Goal: Task Accomplishment & Management: Manage account settings

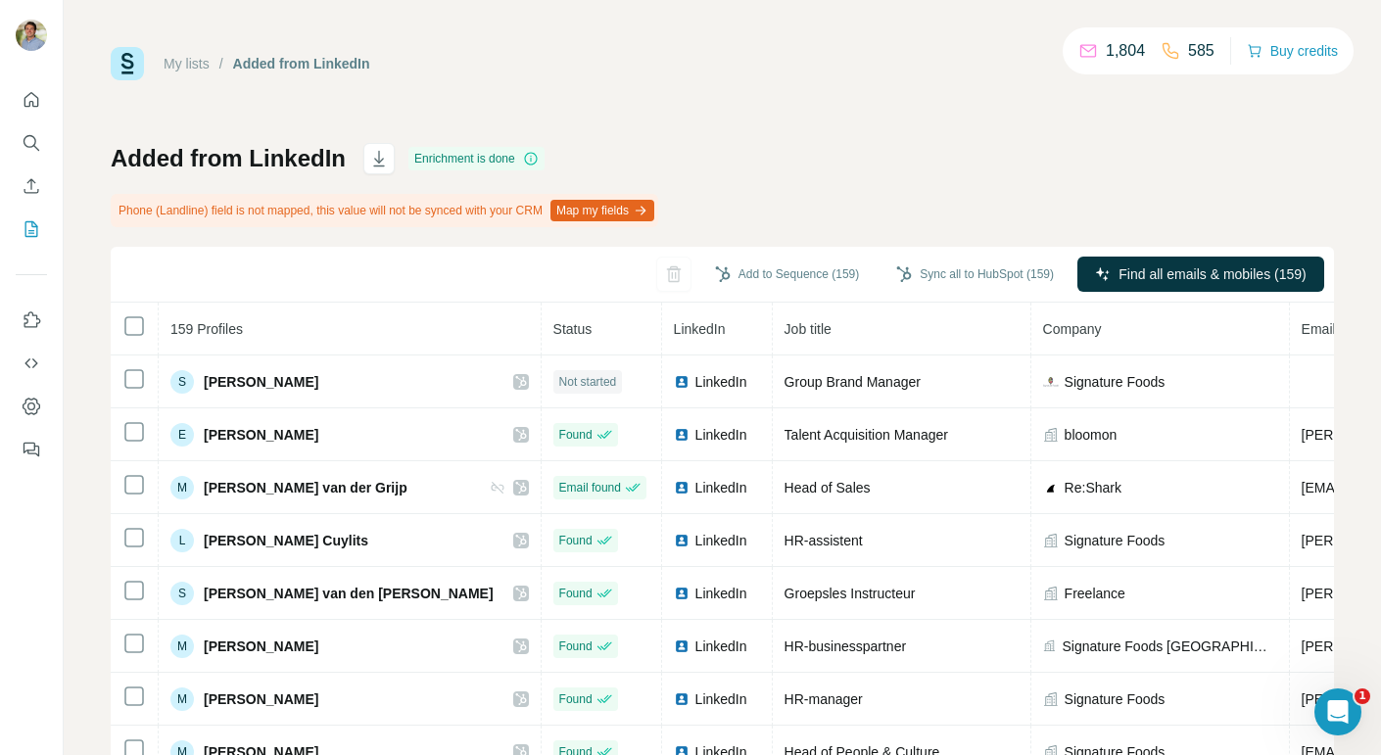
click at [1106, 51] on p "1,804" at bounding box center [1125, 51] width 39 height 24
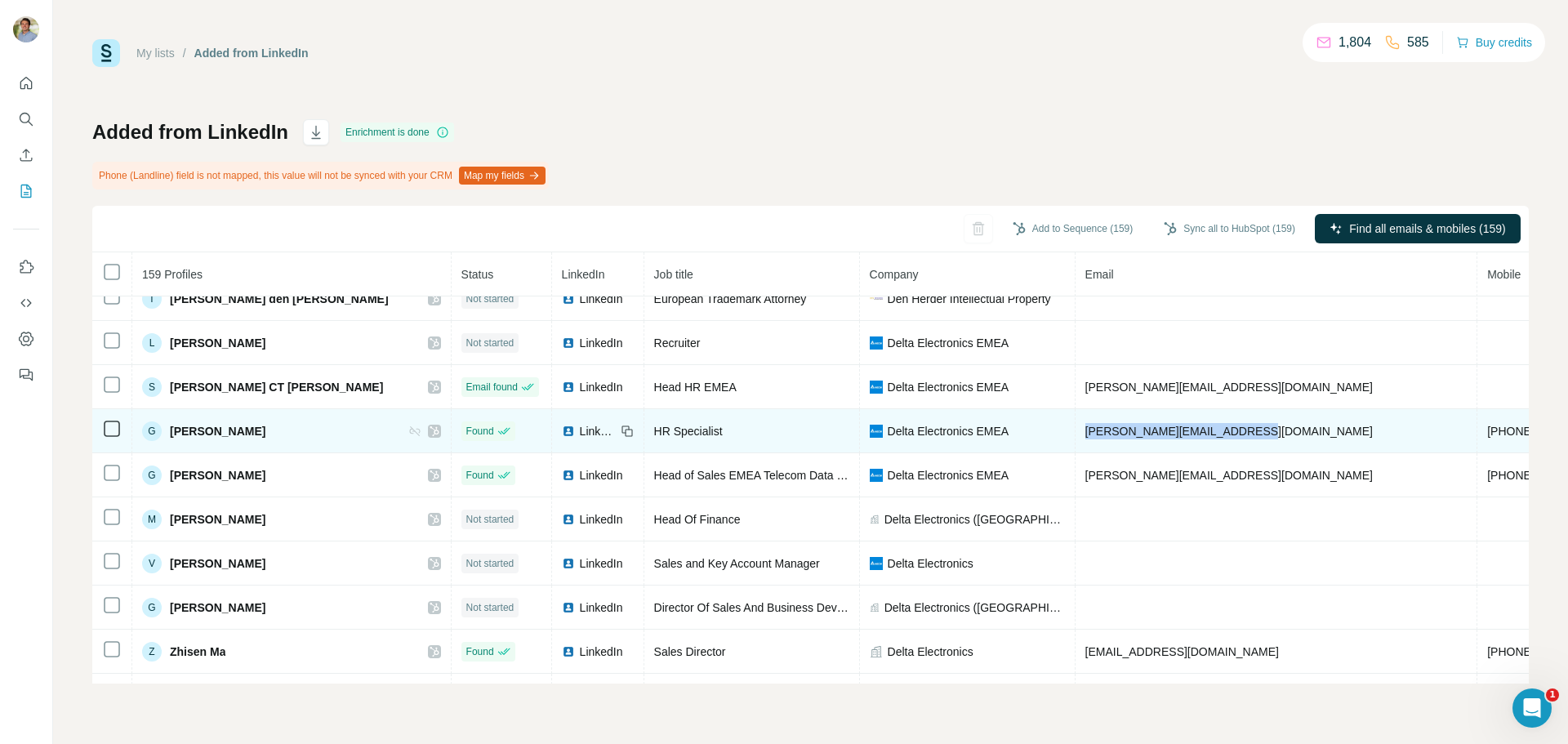
drag, startPoint x: 1209, startPoint y: 448, endPoint x: 1048, endPoint y: 457, distance: 161.3
click at [1076, 454] on td "[PERSON_NAME][EMAIL_ADDRESS][DOMAIN_NAME]" at bounding box center [1277, 431] width 403 height 44
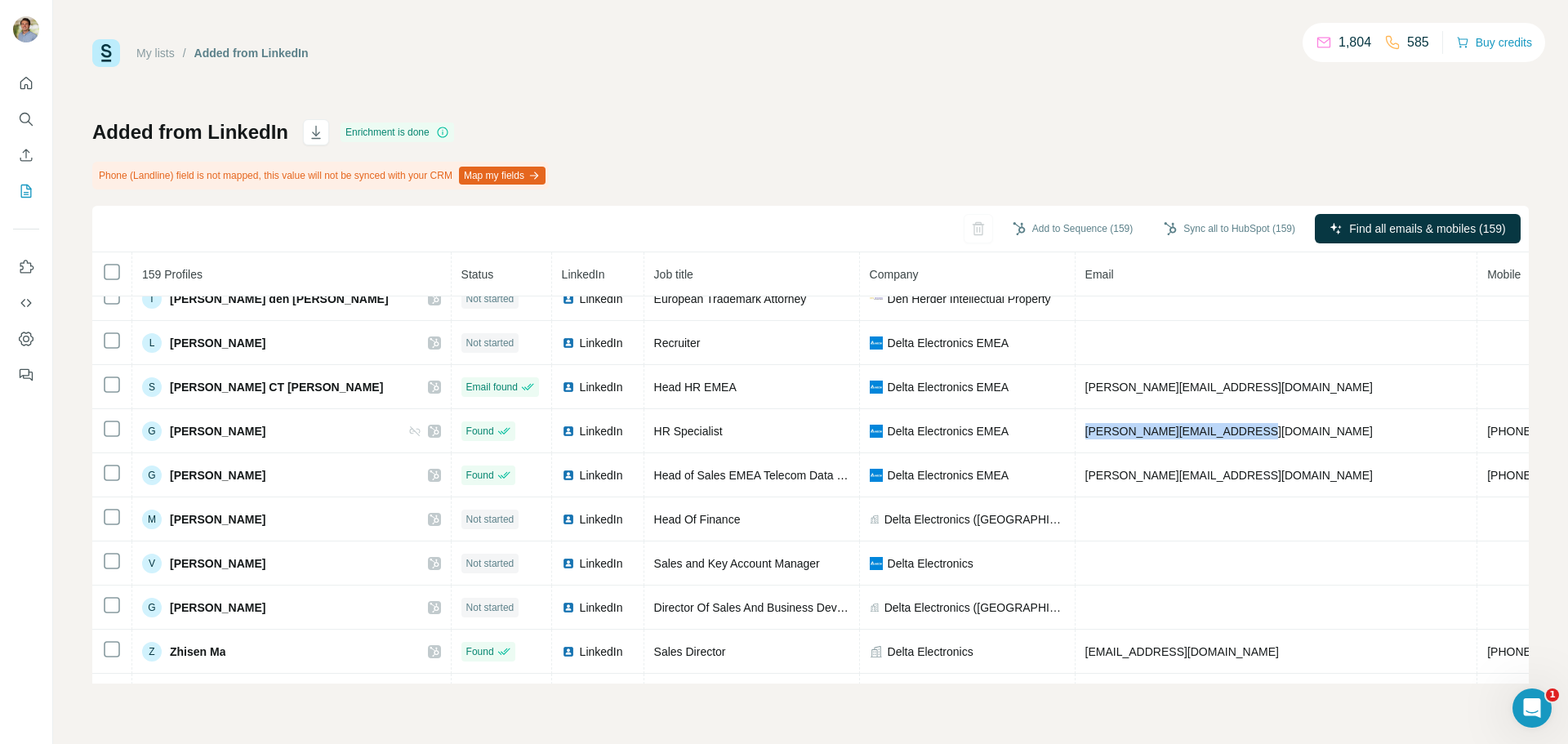
copy span "[PERSON_NAME][EMAIL_ADDRESS][DOMAIN_NAME]"
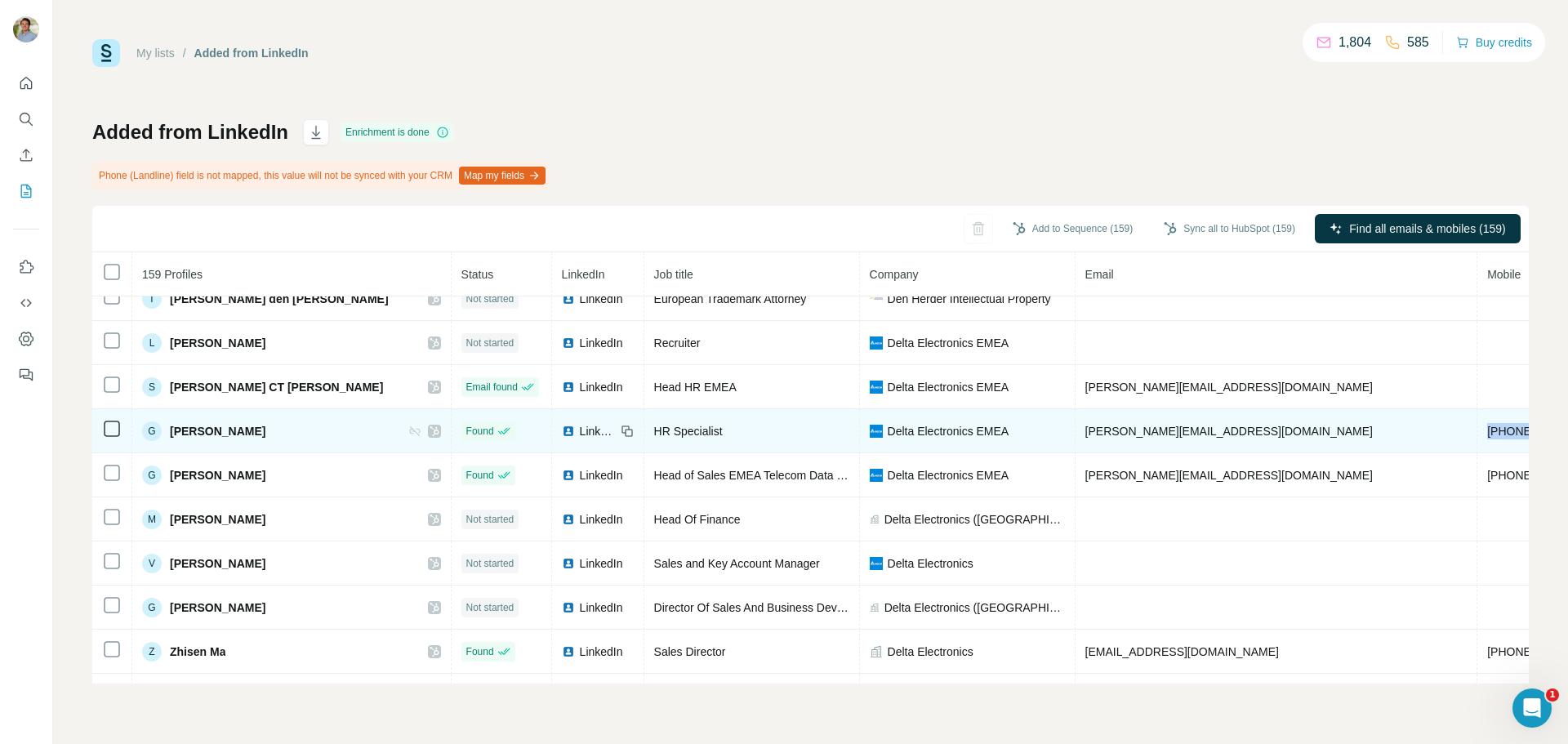
drag, startPoint x: 1400, startPoint y: 443, endPoint x: 1303, endPoint y: 455, distance: 97.7
click at [1151, 454] on td "[PHONE_NUMBER]" at bounding box center [1540, 431] width 123 height 44
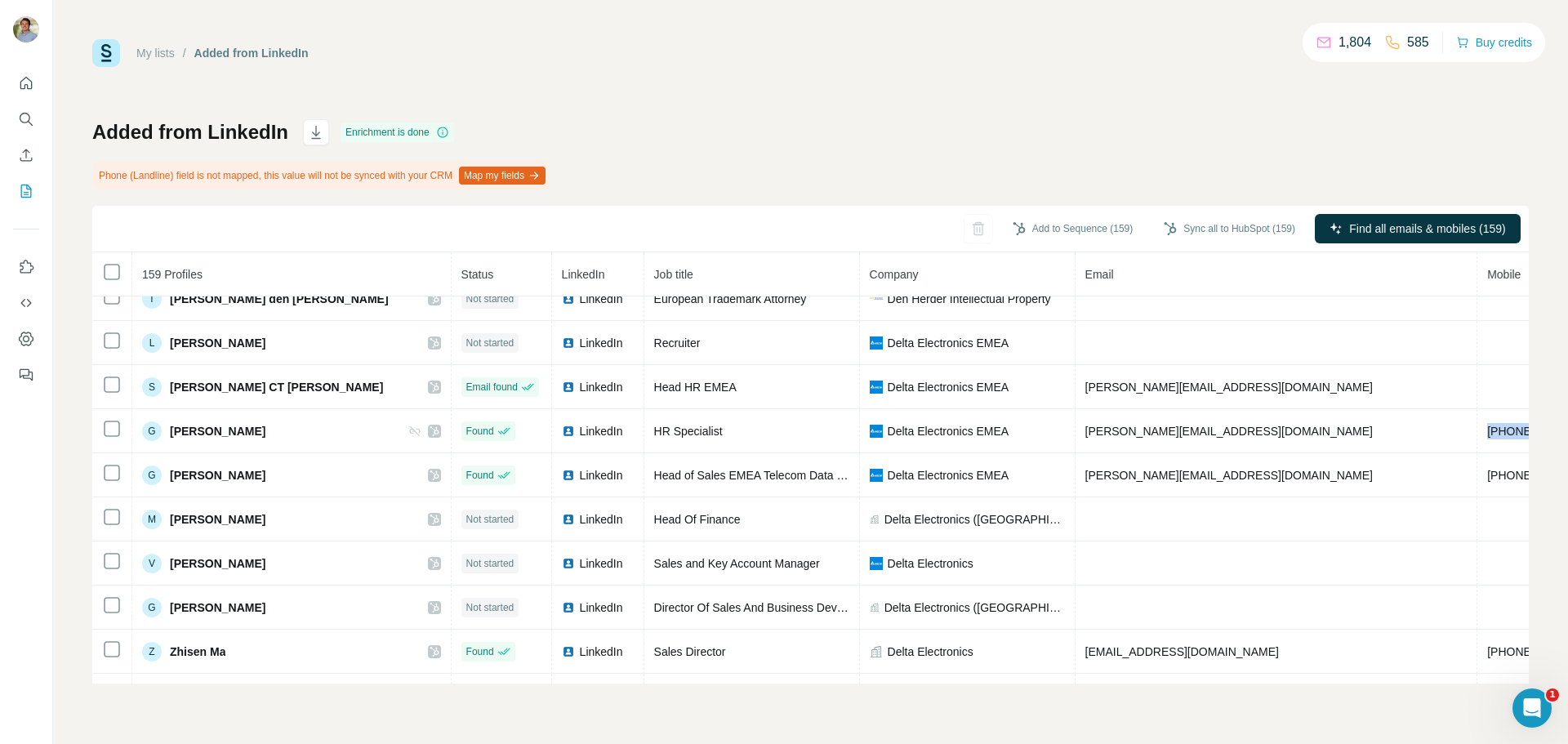
copy span "[PHONE_NUMBER]"
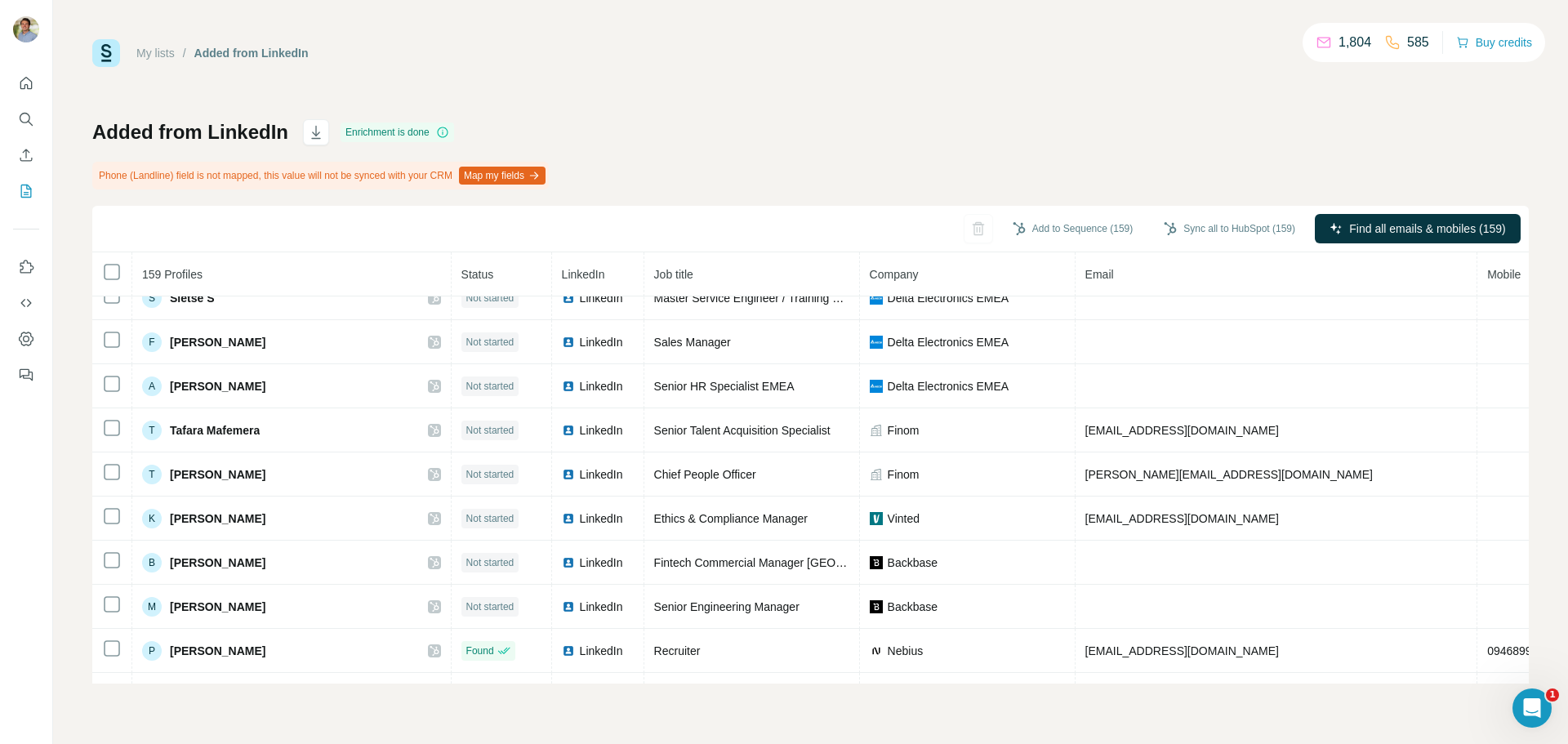
scroll to position [2309, 0]
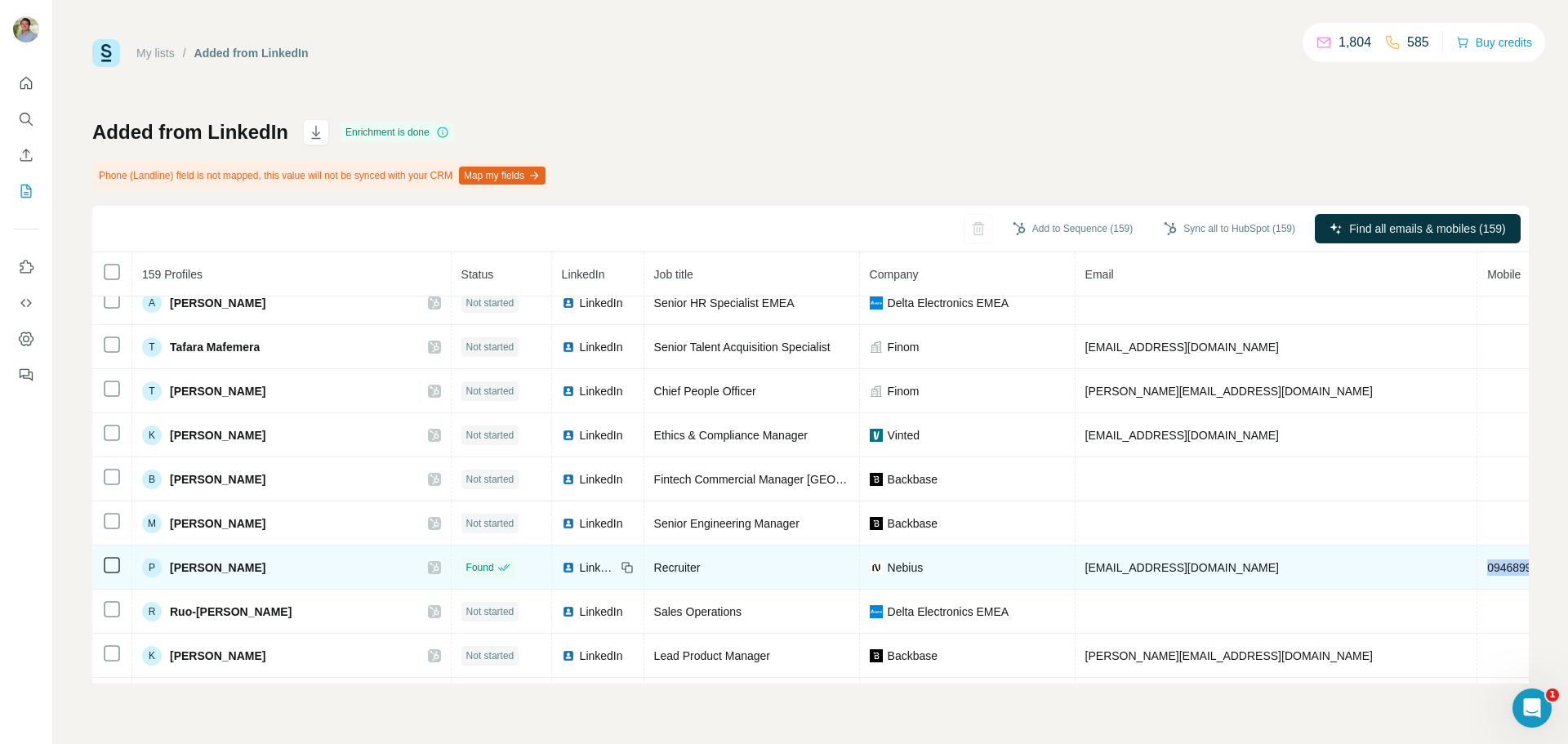
drag, startPoint x: 1380, startPoint y: 615, endPoint x: 1297, endPoint y: 616, distance: 83.0
click at [1151, 590] on td "0946899869" at bounding box center [1540, 567] width 123 height 44
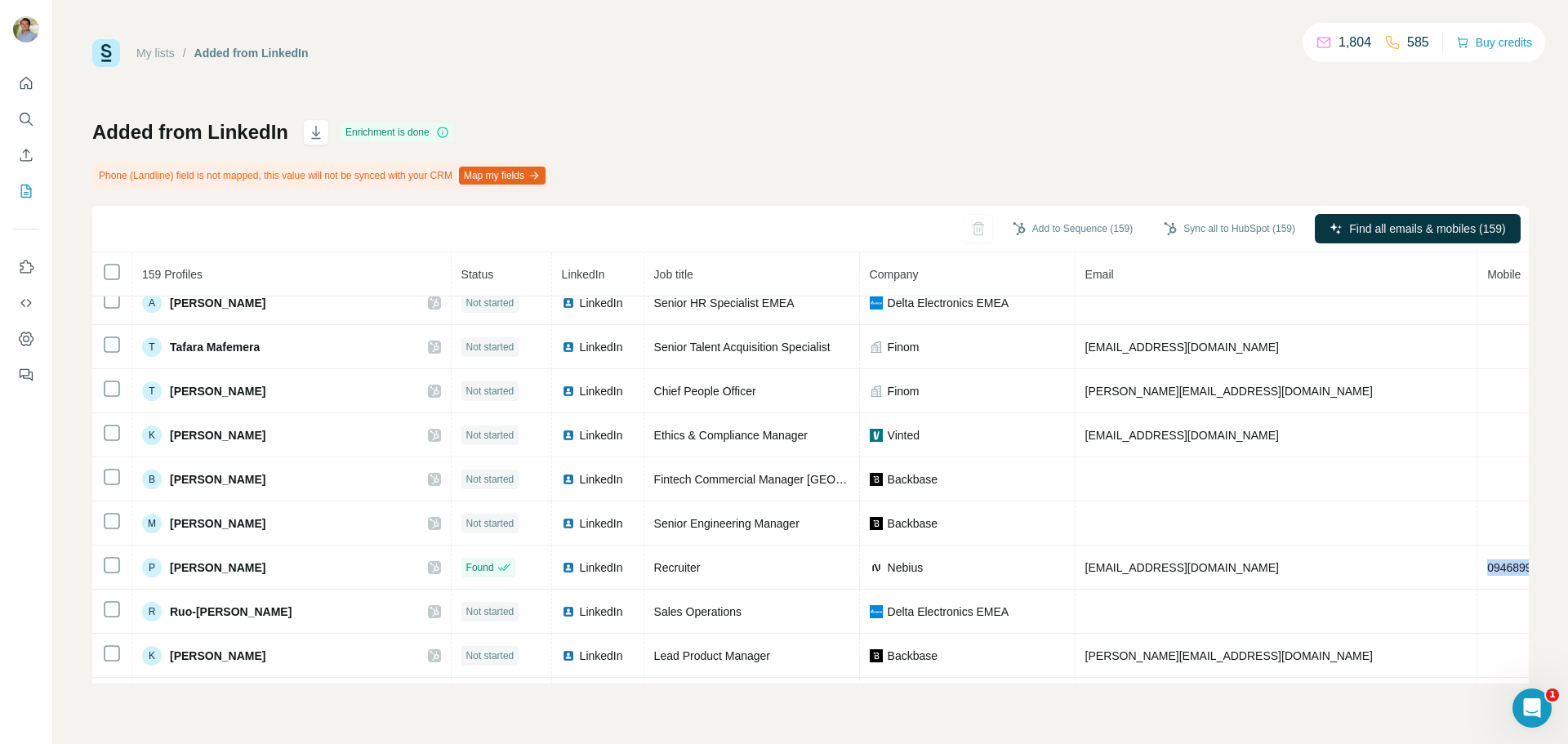
copy span "0946899869"
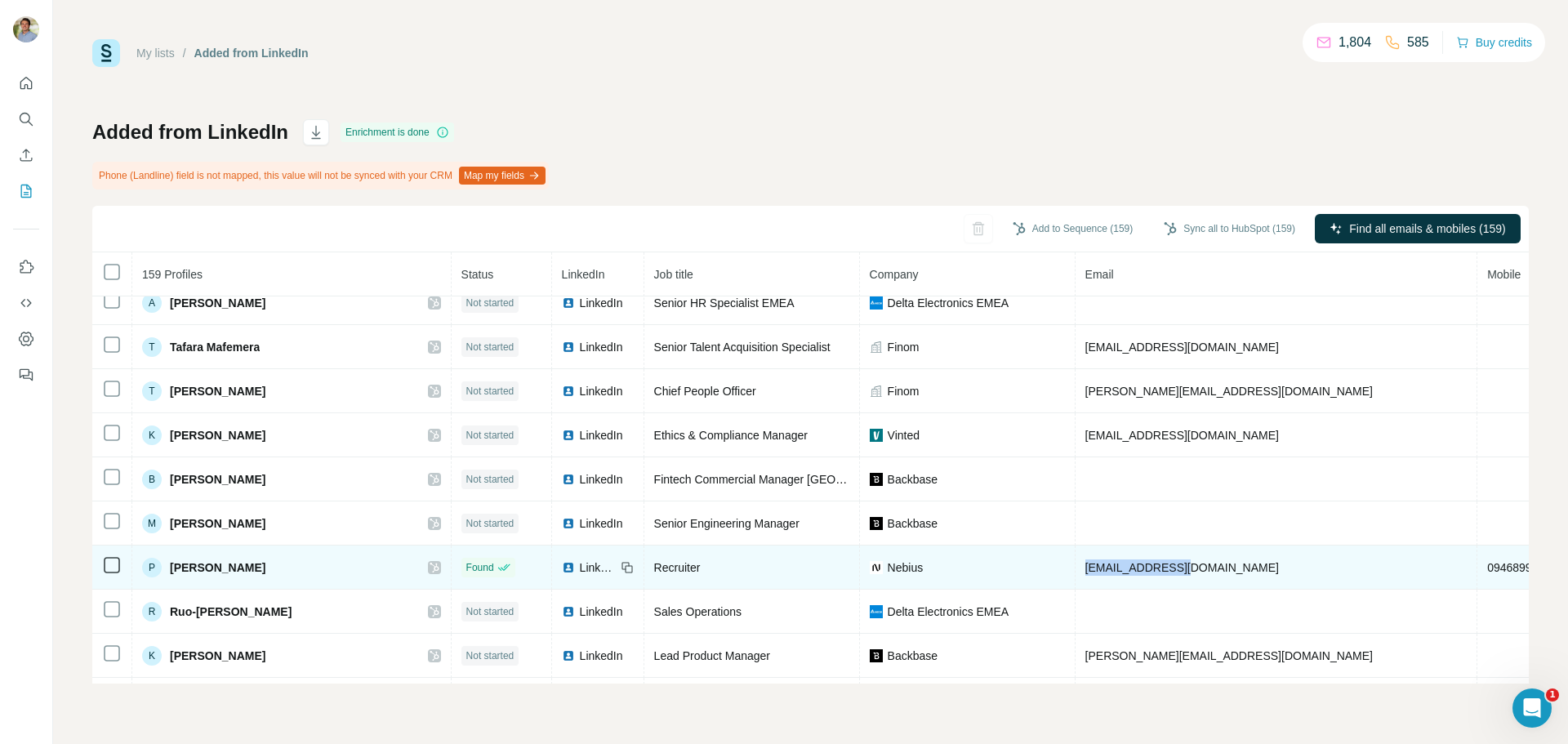
drag, startPoint x: 1181, startPoint y: 623, endPoint x: 1048, endPoint y: 623, distance: 133.0
click at [1076, 590] on td "sunny@nebius.com" at bounding box center [1277, 567] width 403 height 44
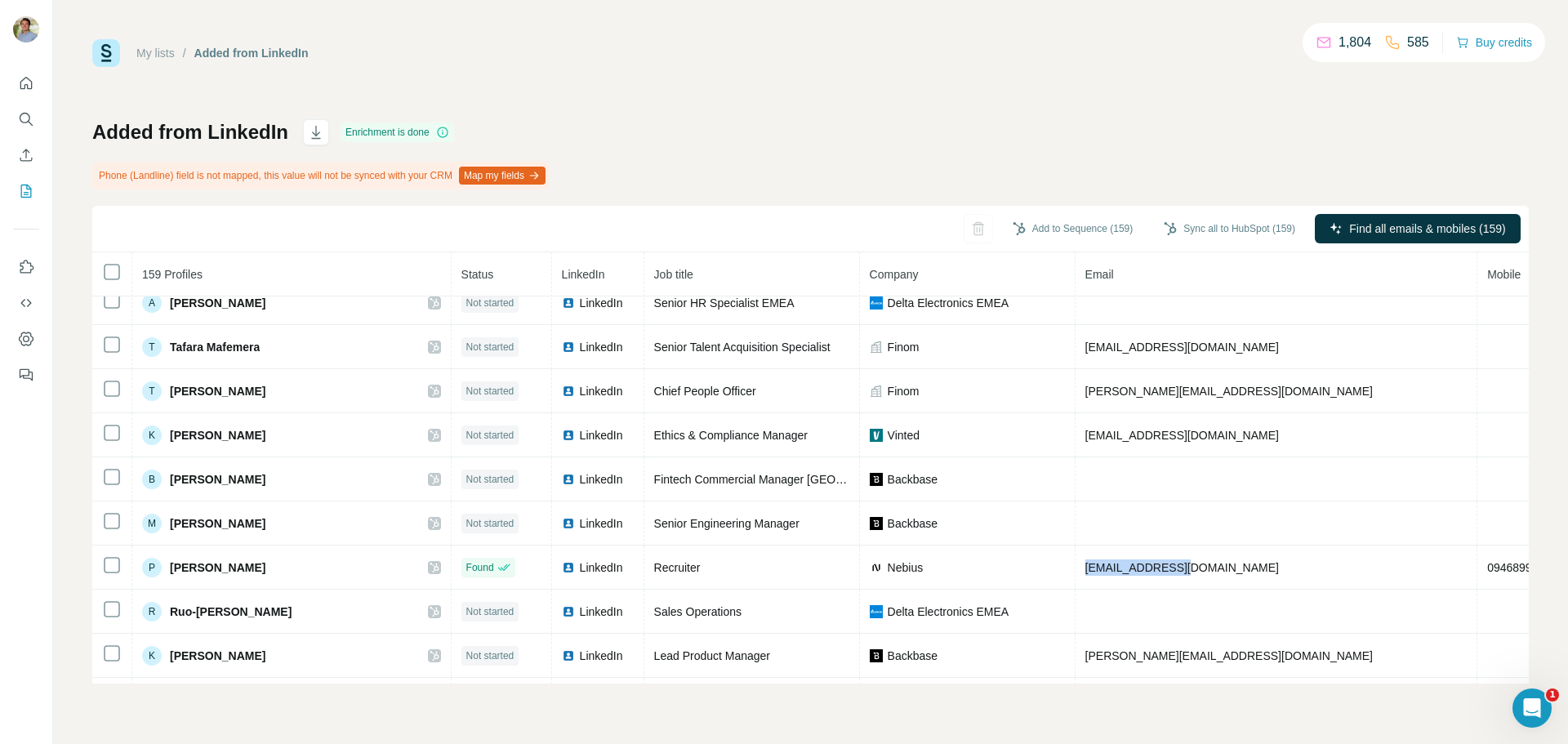
copy span "sunny@nebius.com"
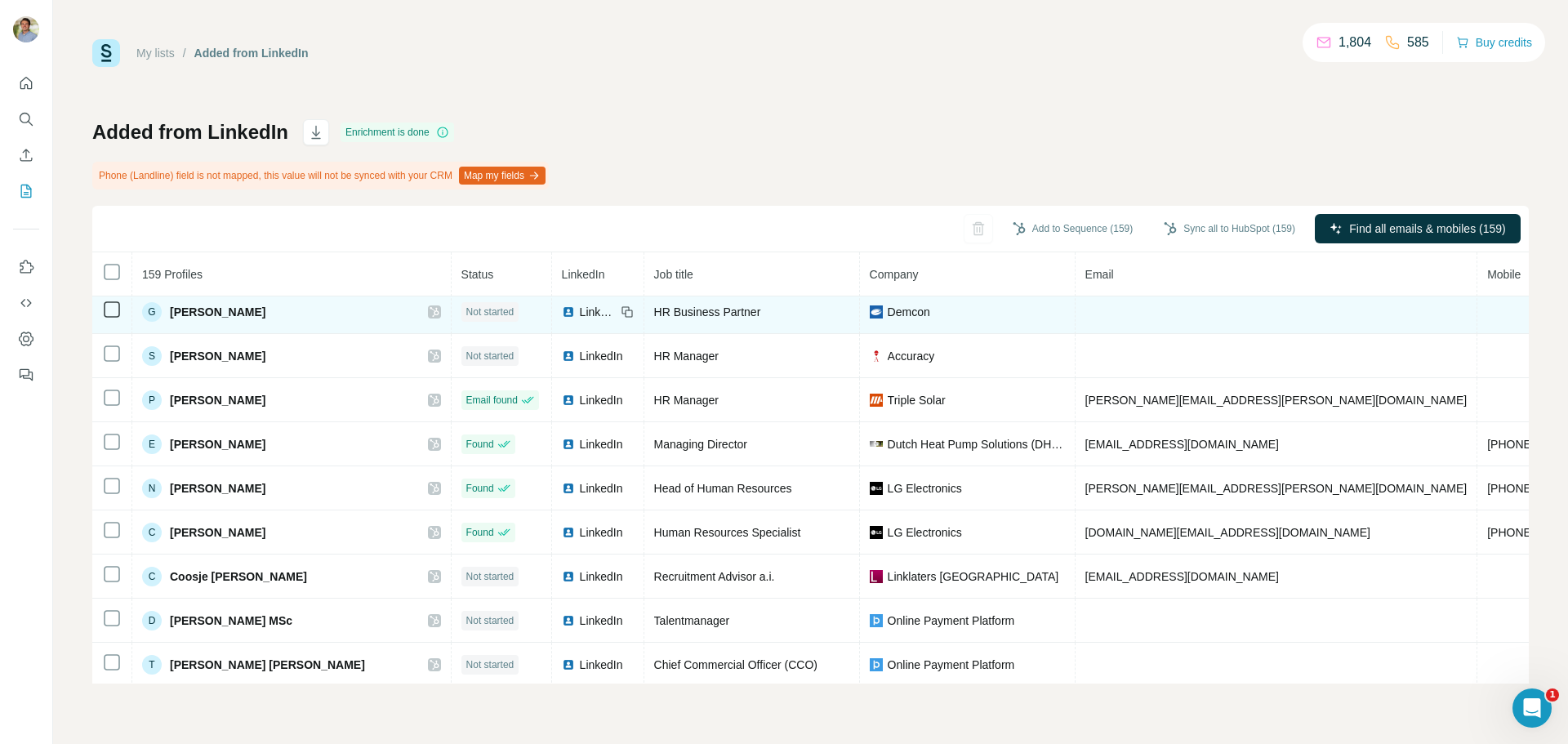
scroll to position [3391, 0]
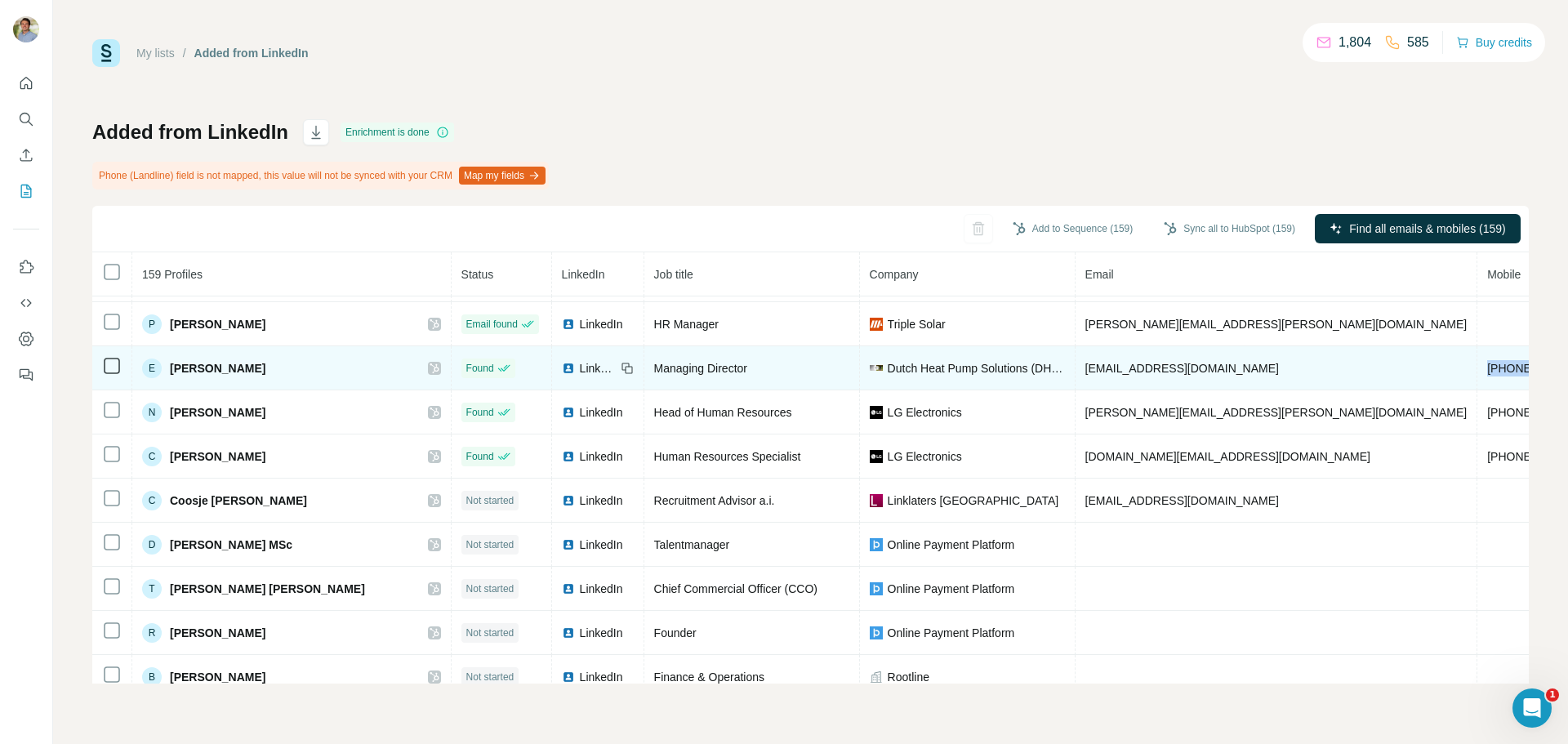
drag, startPoint x: 1387, startPoint y: 430, endPoint x: 1300, endPoint y: 434, distance: 87.1
click at [1151, 390] on td "+31619297092" at bounding box center [1540, 368] width 123 height 44
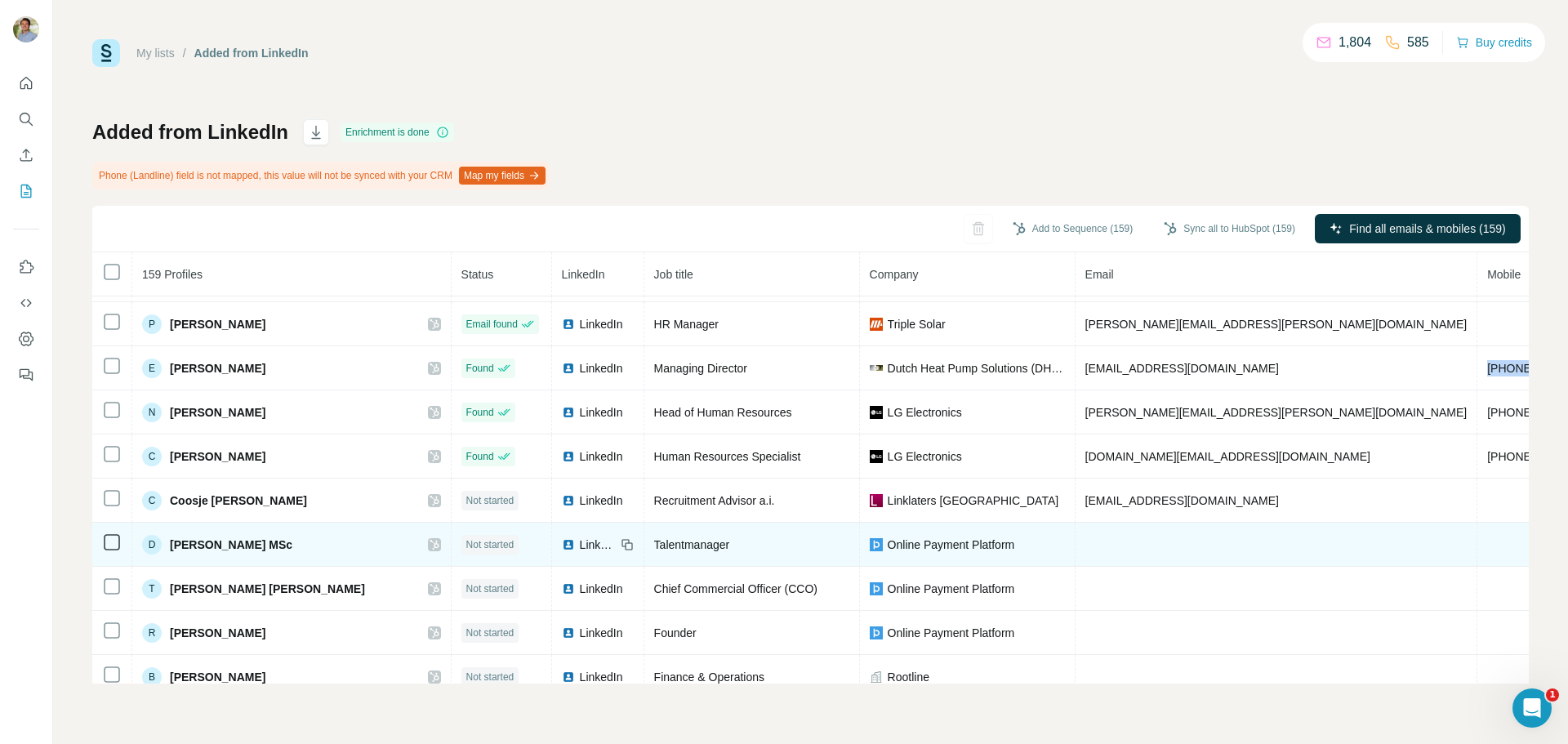
copy span "+31619297092"
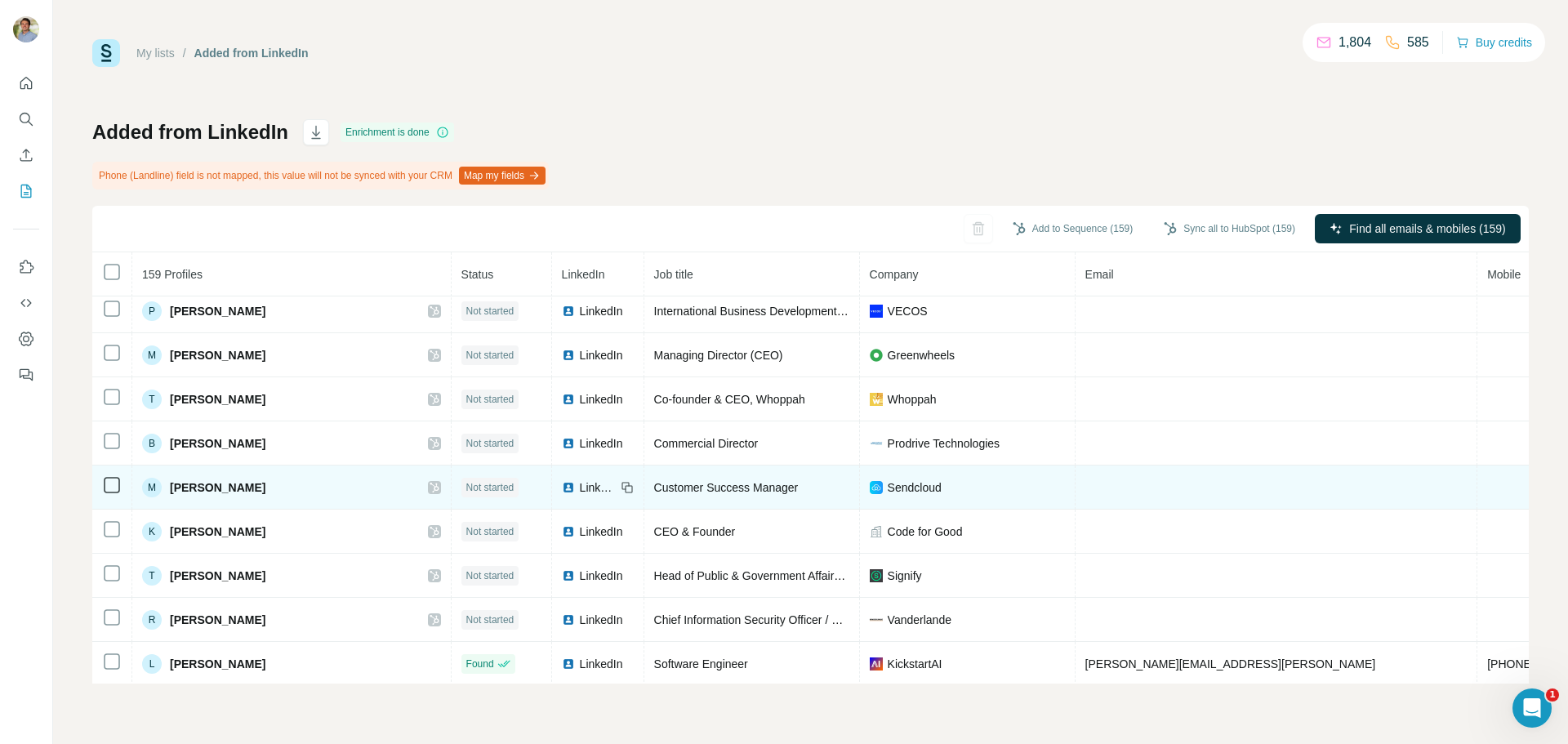
scroll to position [6757, 0]
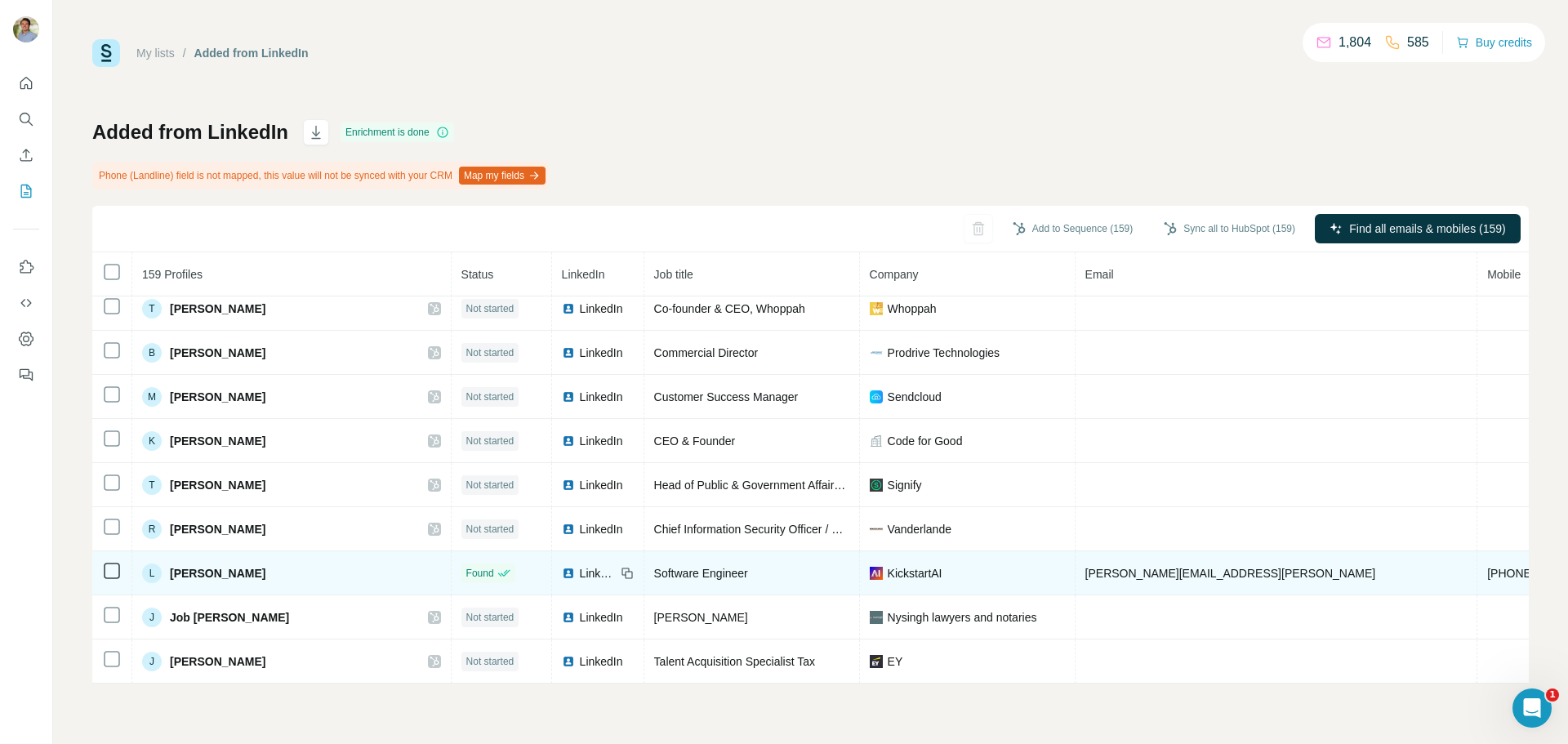
click at [107, 576] on icon at bounding box center [112, 571] width 20 height 20
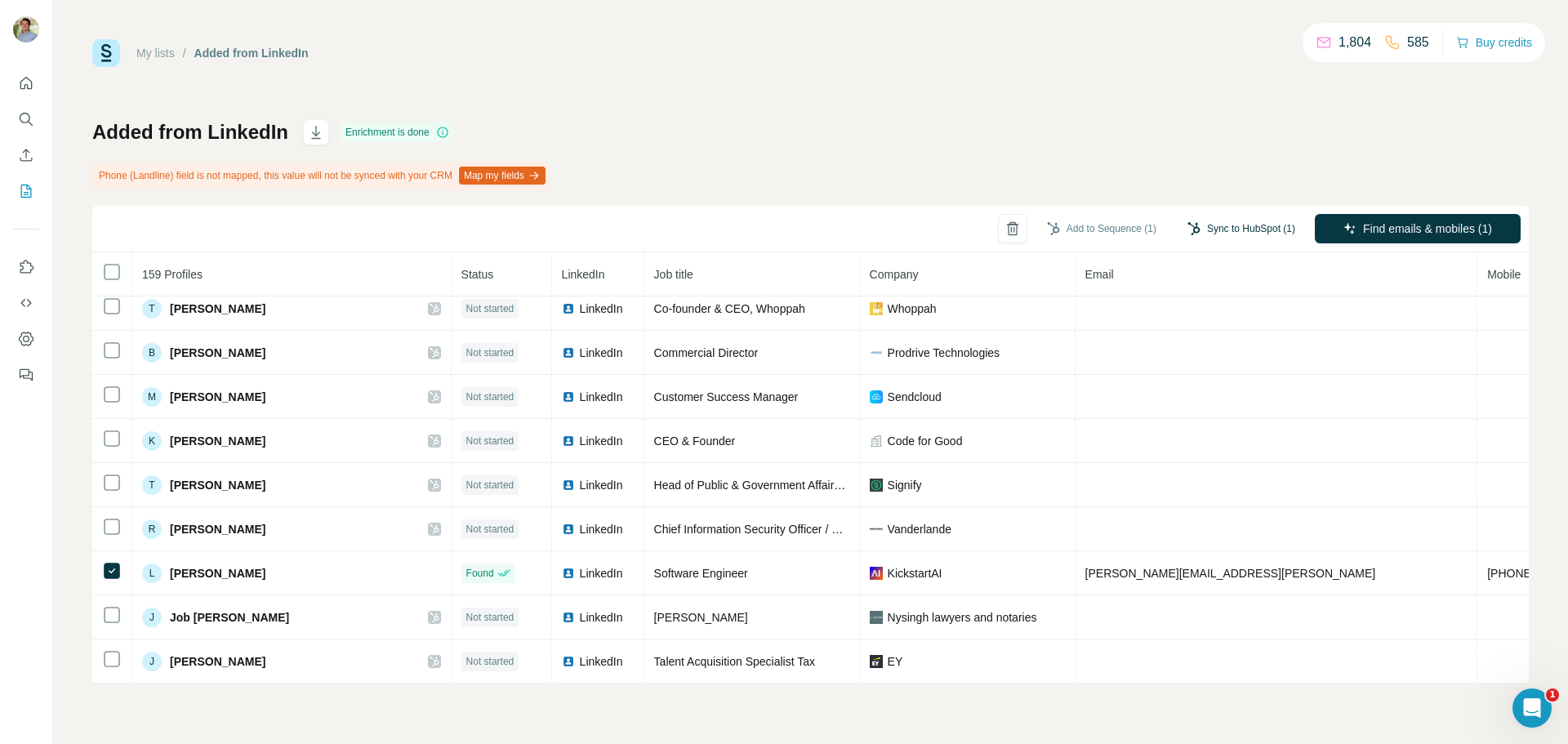
click at [1151, 228] on button "Sync to HubSpot (1)" at bounding box center [1241, 229] width 131 height 24
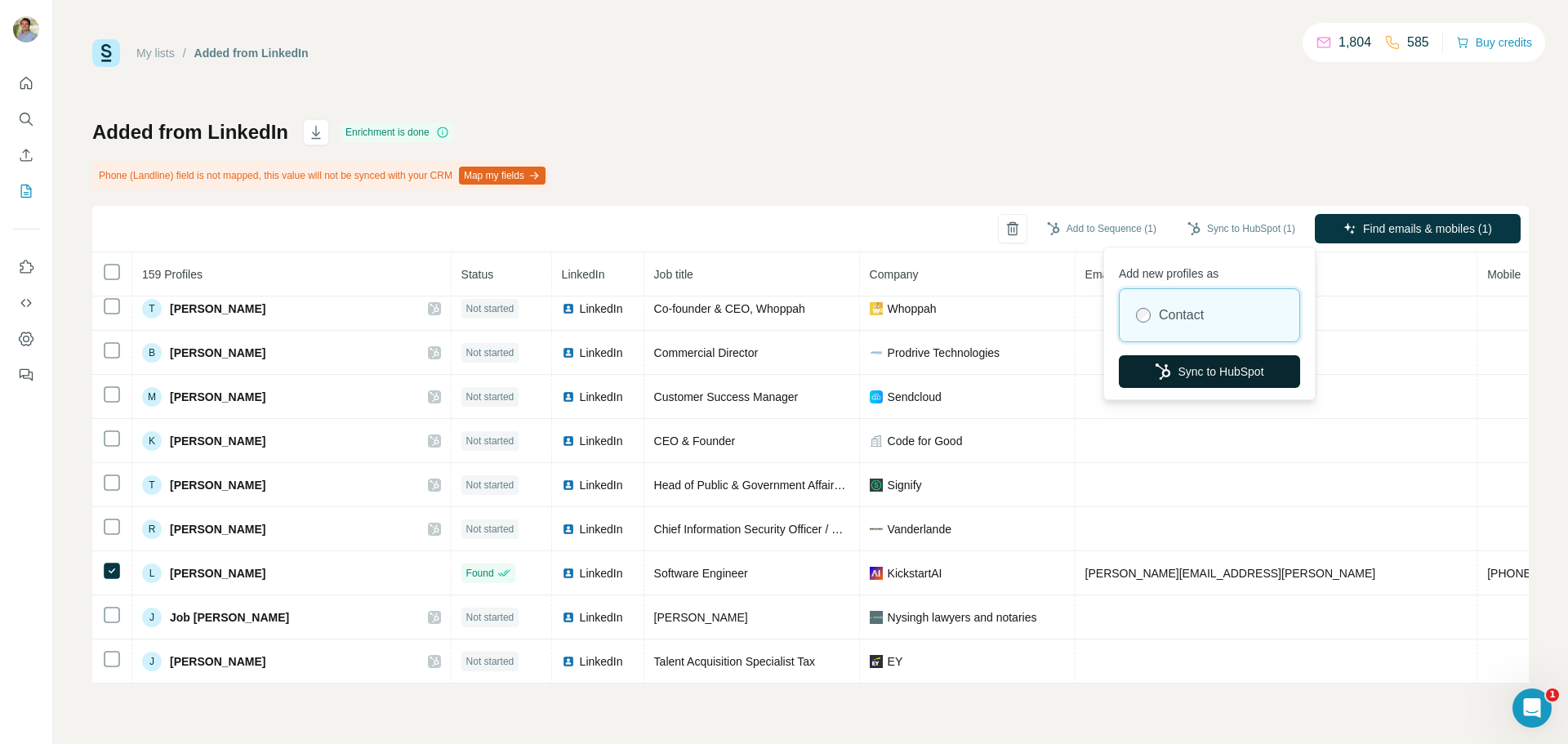
click at [1151, 372] on button "Sync to HubSpot" at bounding box center [1209, 371] width 181 height 33
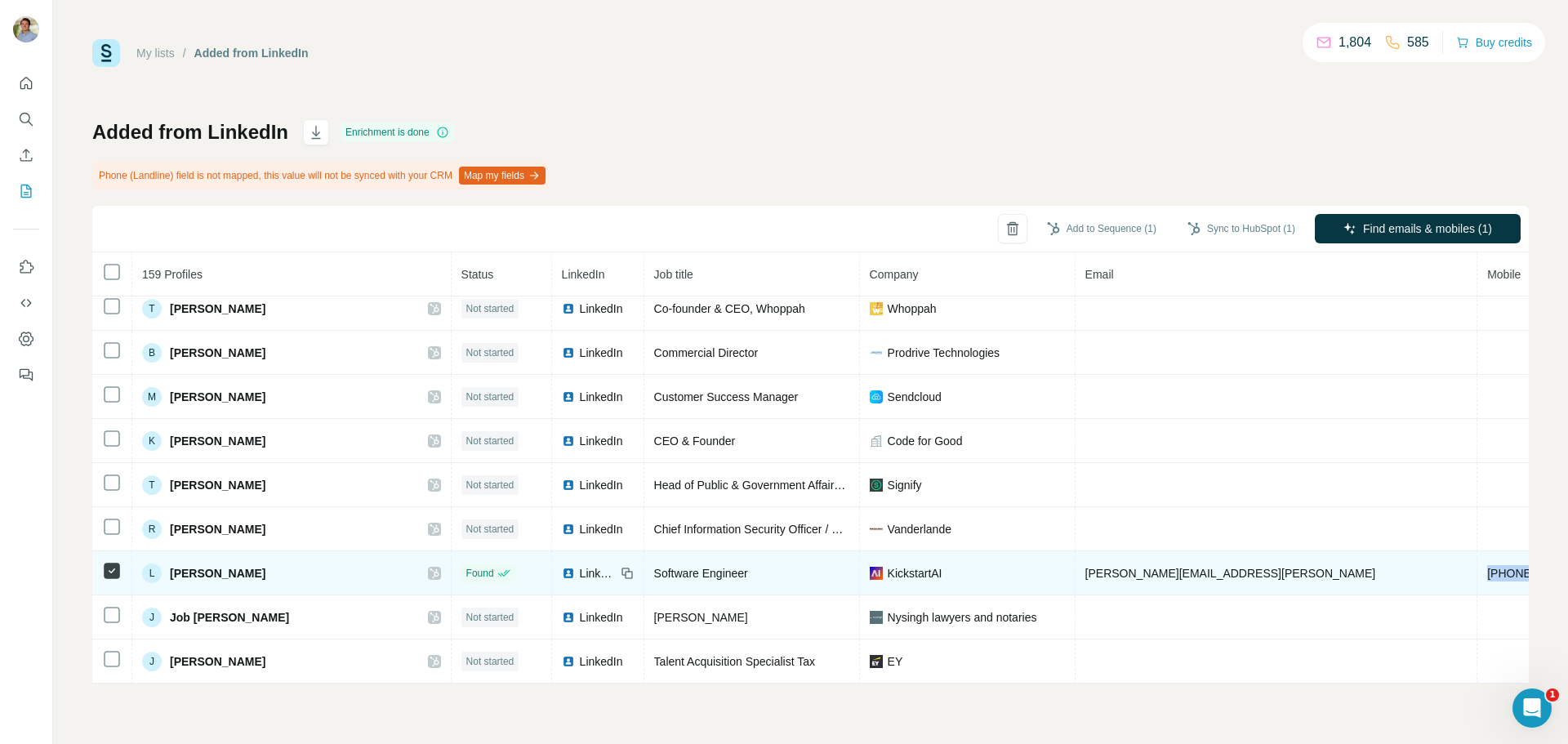
drag, startPoint x: 1389, startPoint y: 565, endPoint x: 1294, endPoint y: 572, distance: 95.3
click at [1151, 572] on td "+31612820770" at bounding box center [1540, 573] width 123 height 44
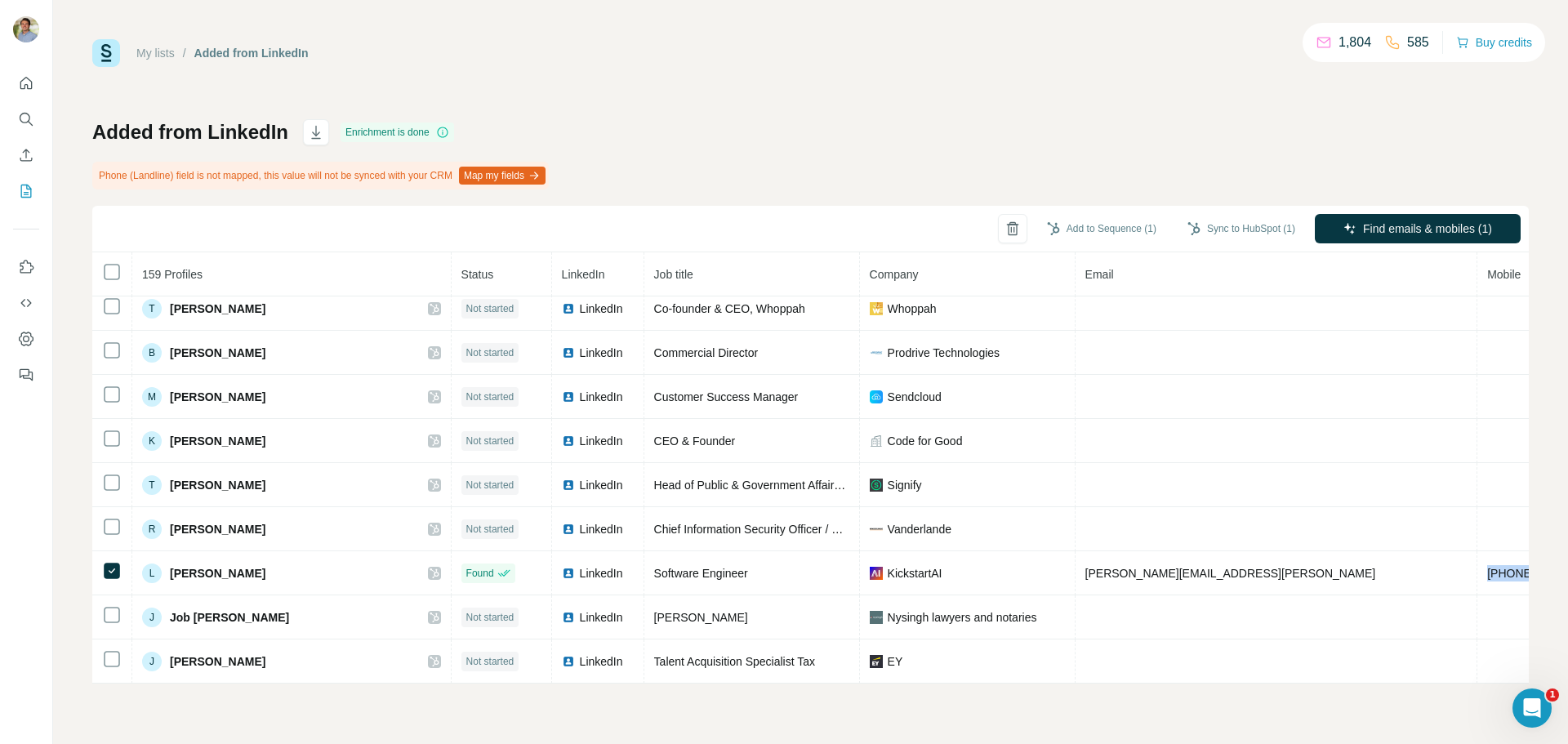
copy span "+31612820770"
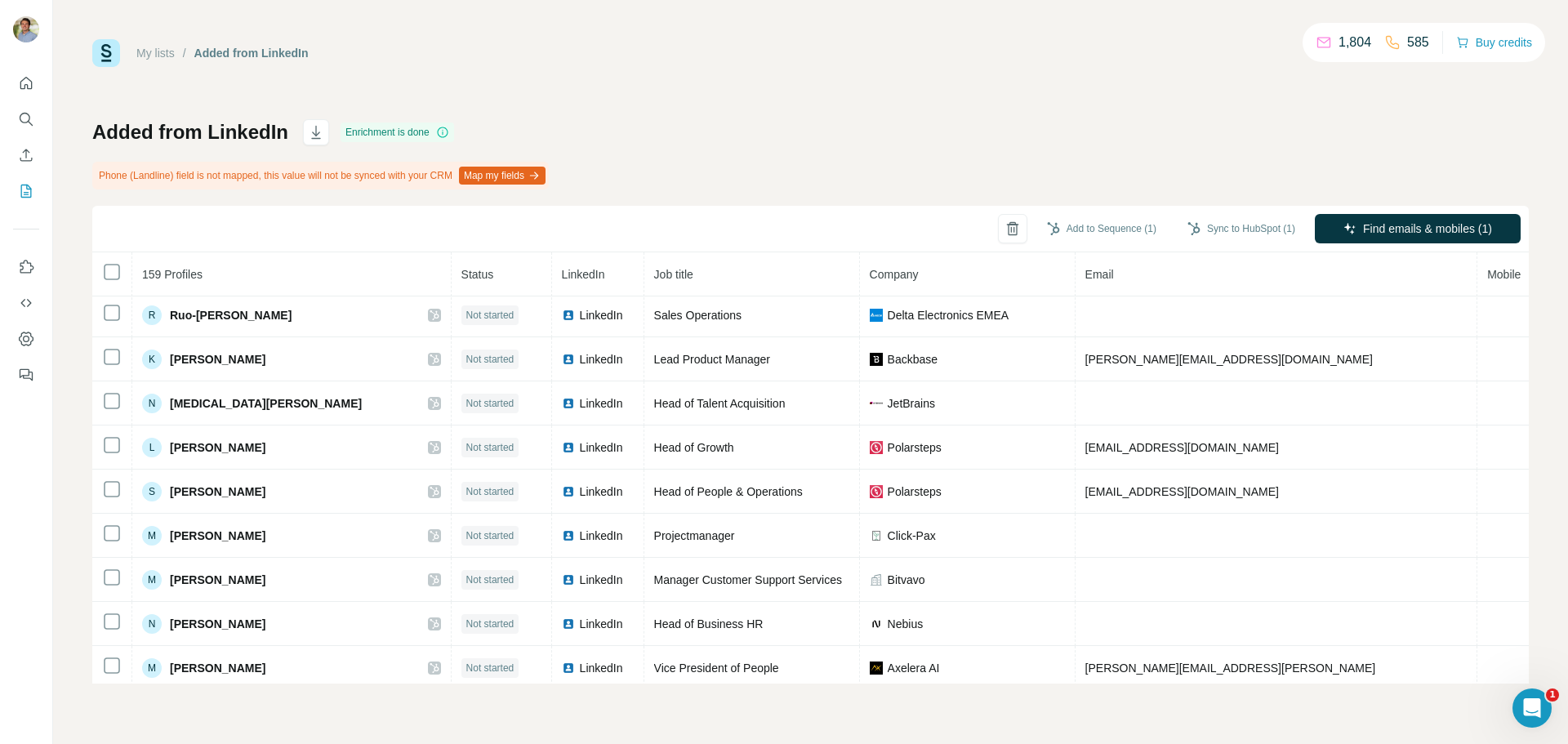
scroll to position [2540, 0]
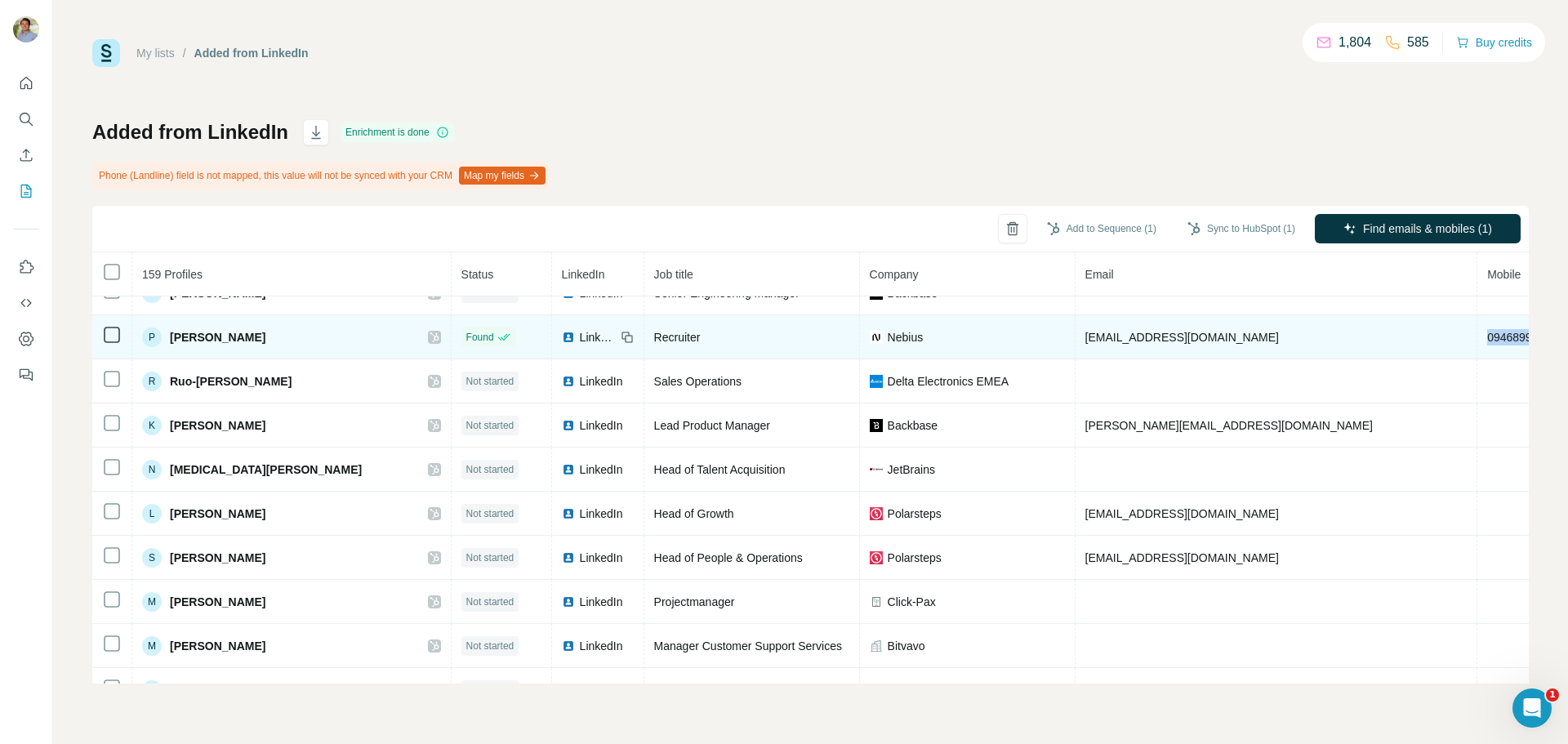
drag, startPoint x: 1375, startPoint y: 391, endPoint x: 1302, endPoint y: 393, distance: 73.0
click at [1151, 359] on td "0946899869" at bounding box center [1540, 337] width 123 height 44
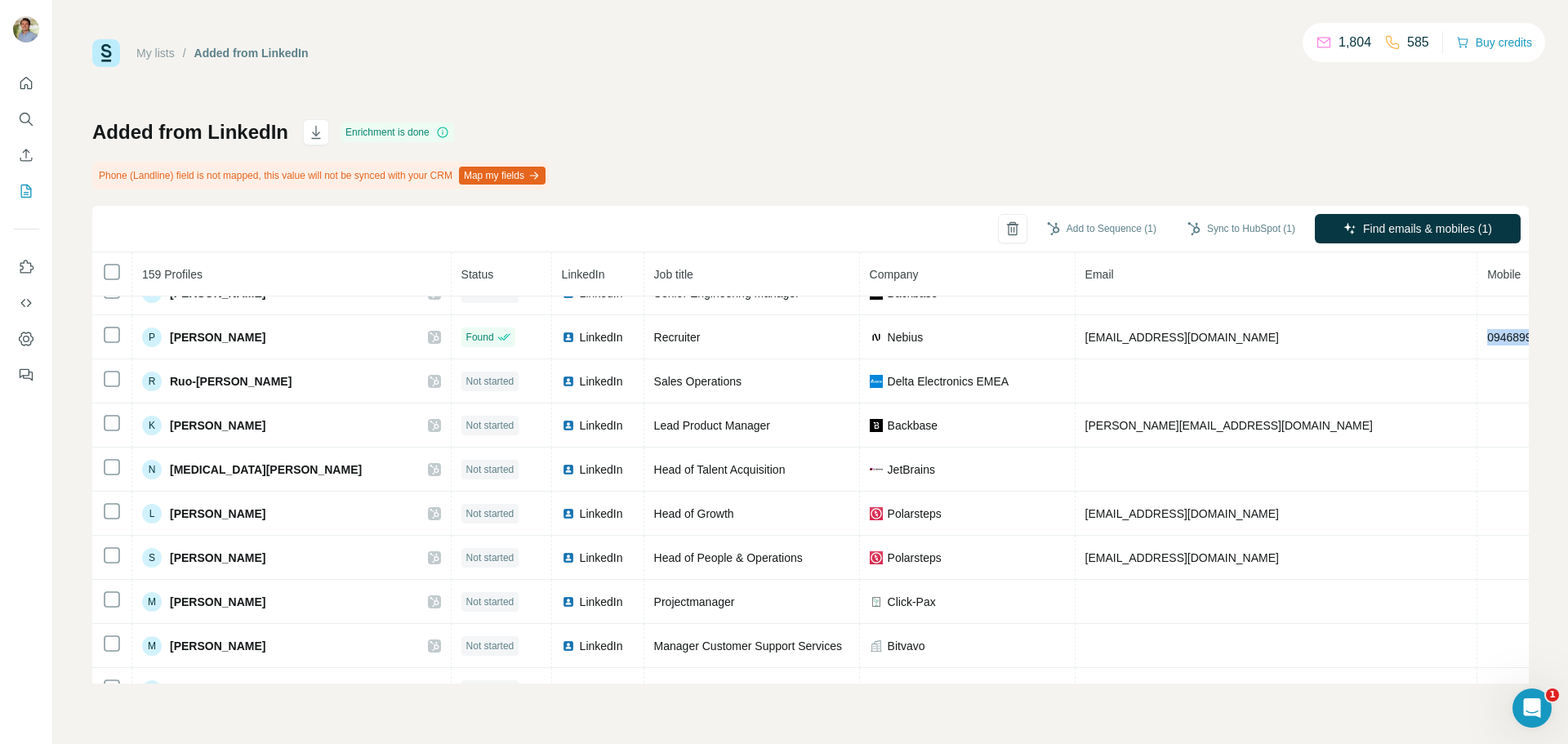
copy span "0946899869"
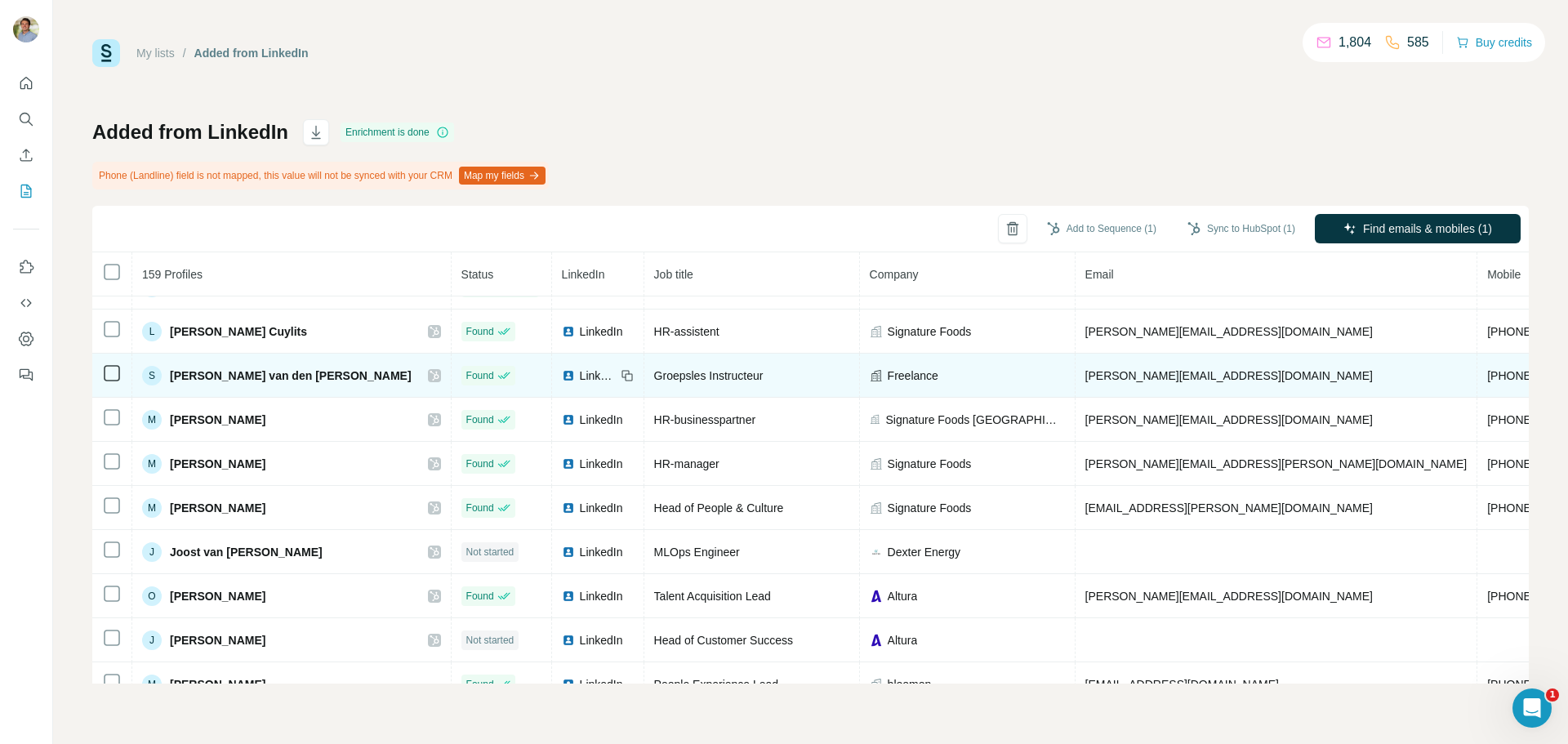
scroll to position [92, 0]
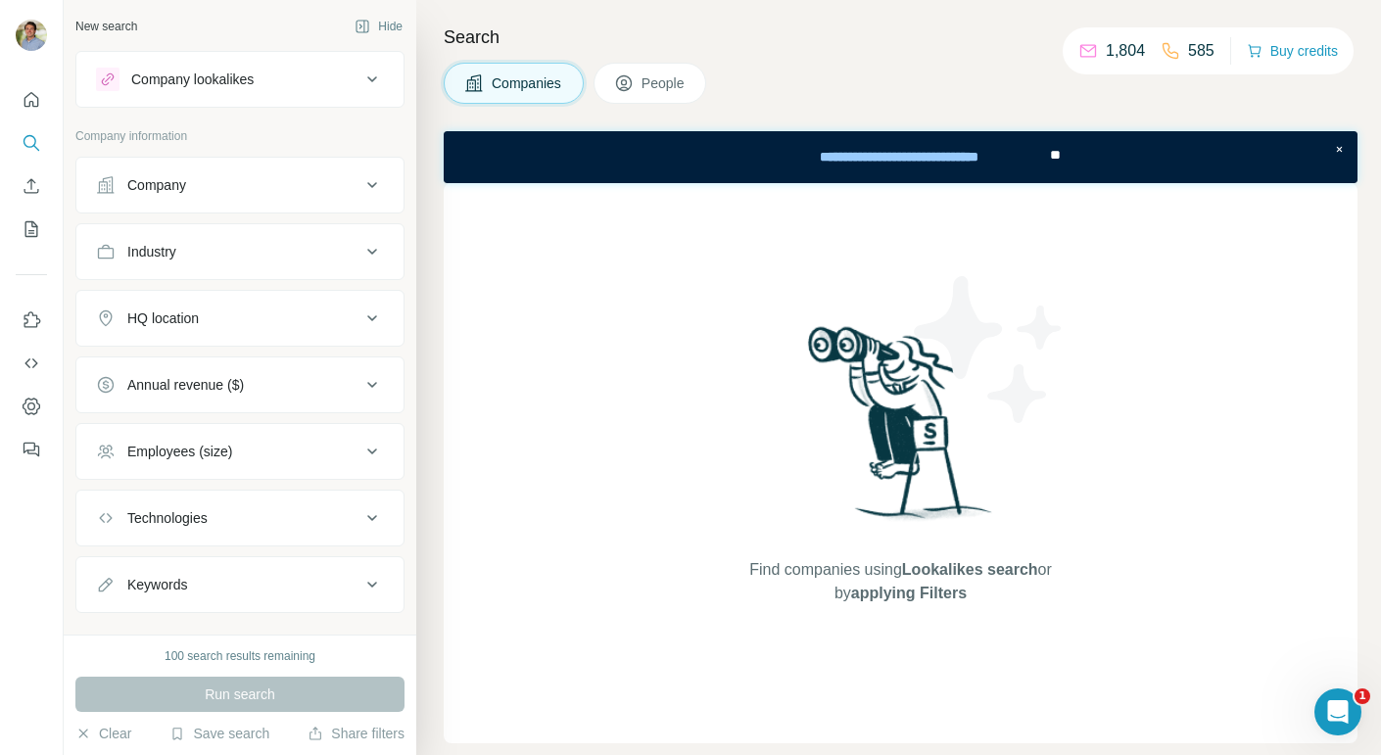
click at [644, 85] on span "People" at bounding box center [663, 83] width 45 height 20
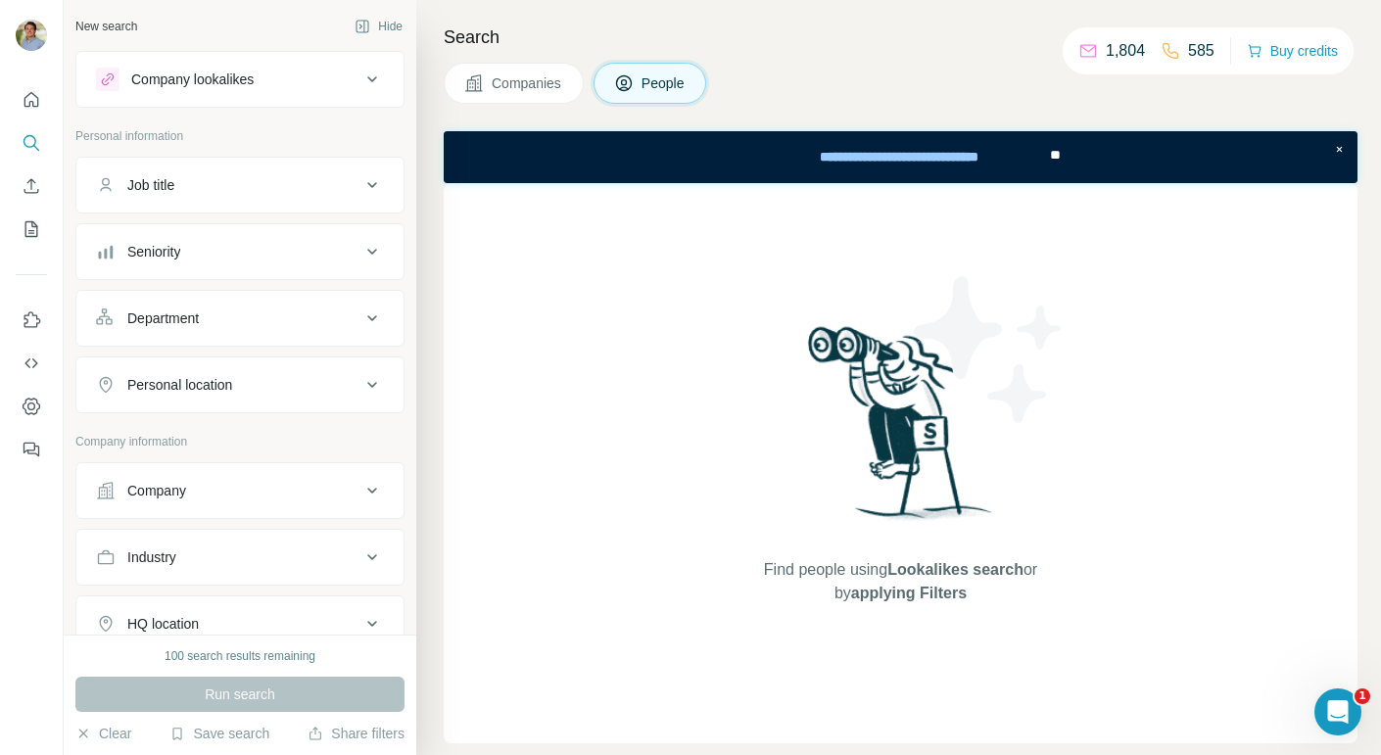
click at [668, 88] on span "People" at bounding box center [663, 83] width 45 height 20
click at [195, 260] on button "Seniority" at bounding box center [239, 251] width 327 height 47
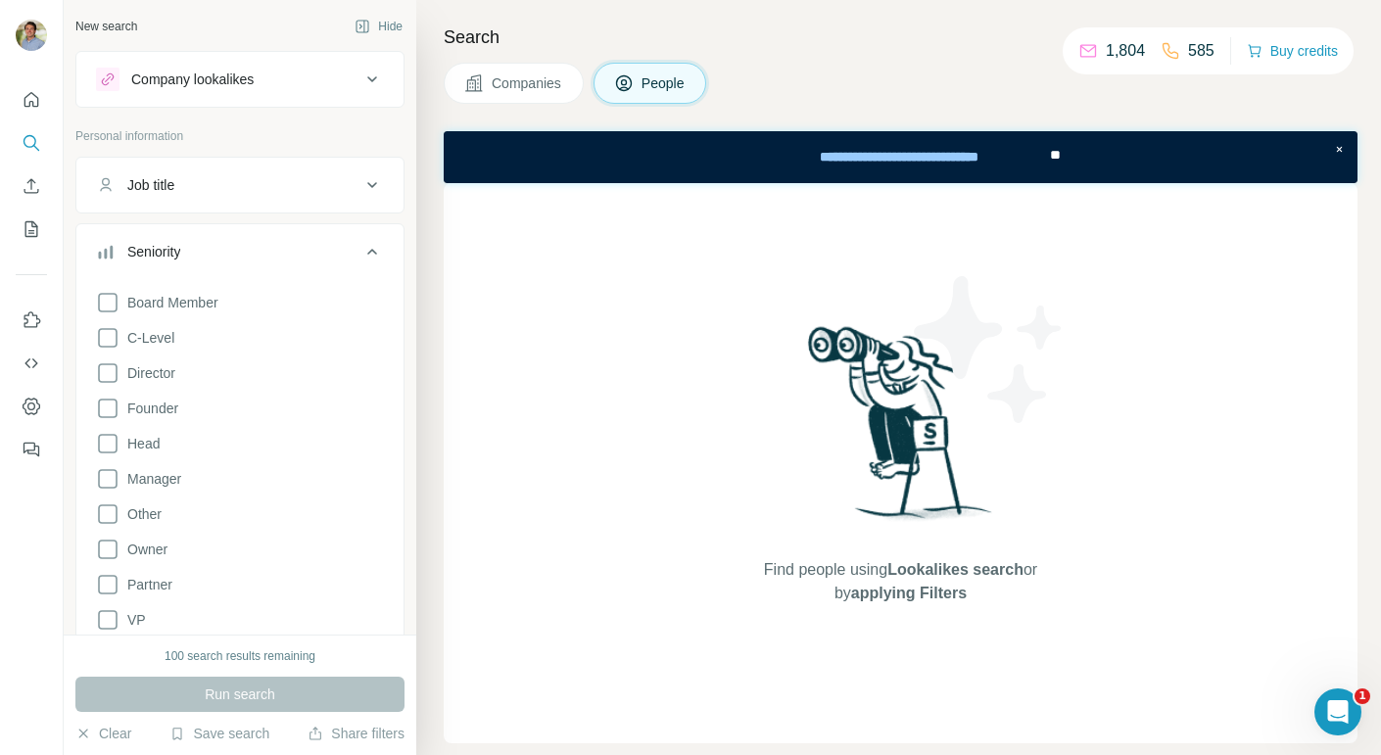
click at [195, 260] on button "Seniority" at bounding box center [239, 255] width 327 height 55
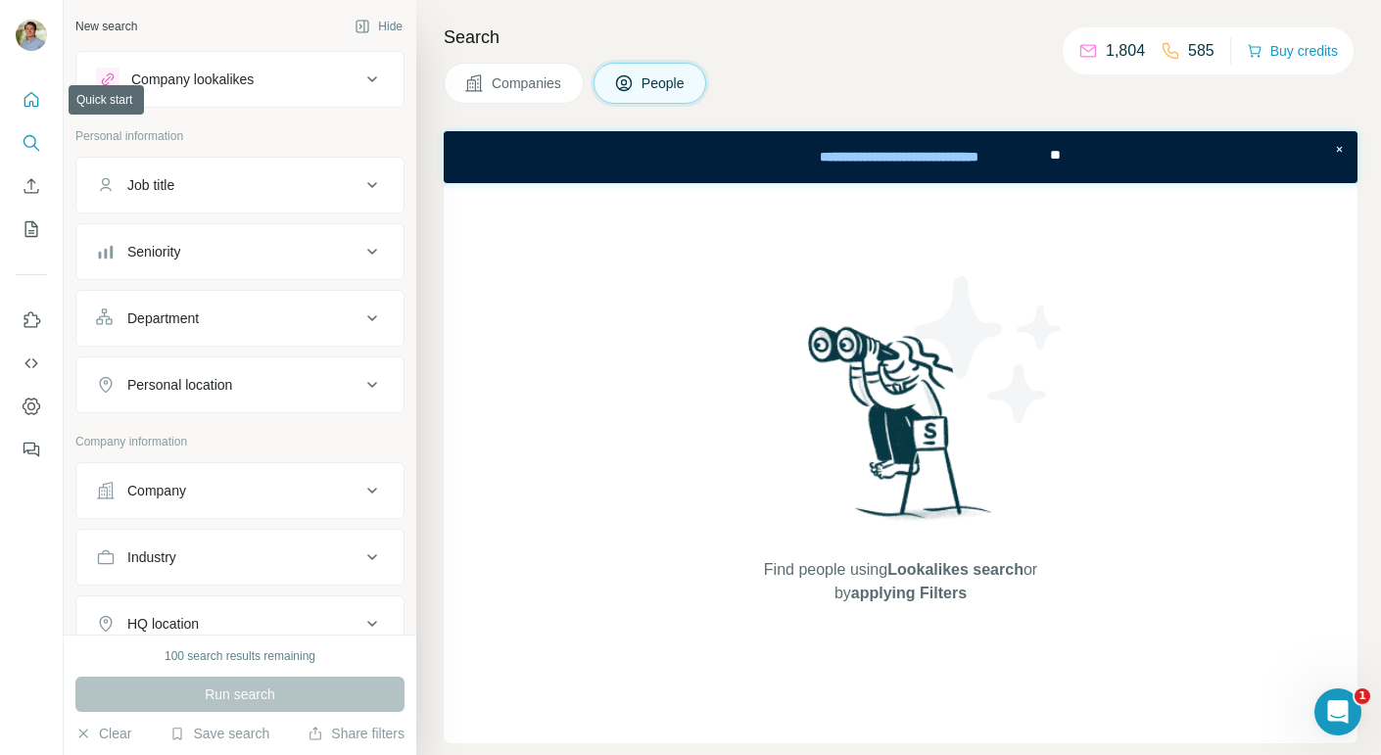
click at [31, 99] on icon "Quick start" at bounding box center [32, 100] width 20 height 20
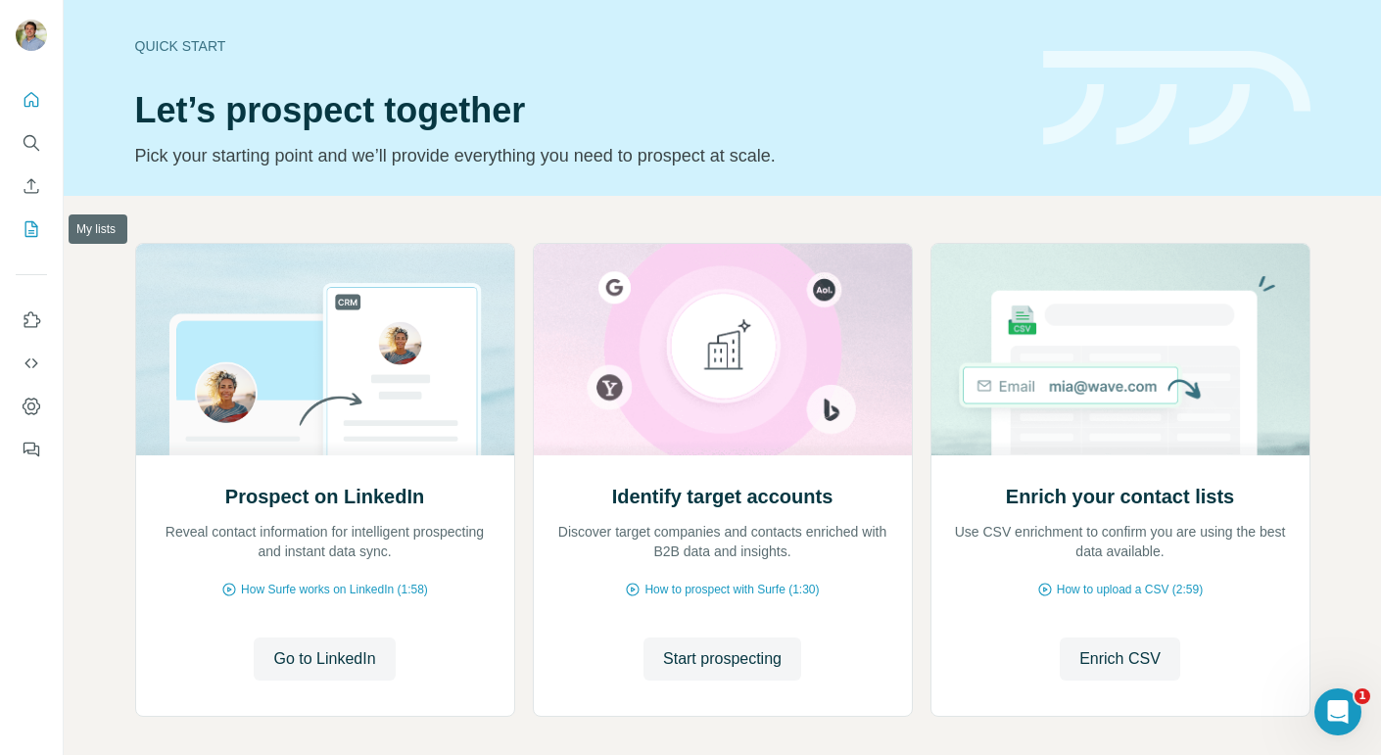
click at [29, 226] on icon "My lists" at bounding box center [32, 229] width 20 height 20
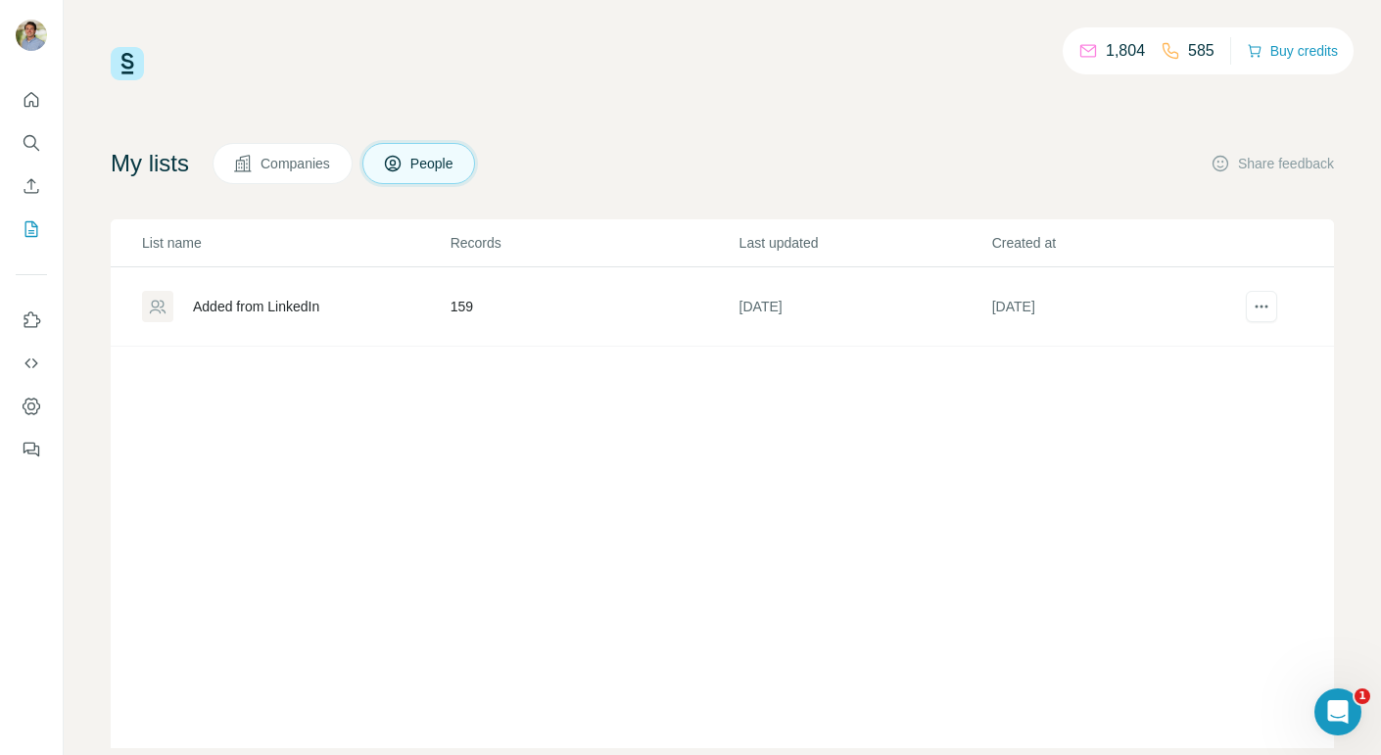
click at [463, 291] on td "159" at bounding box center [594, 306] width 289 height 79
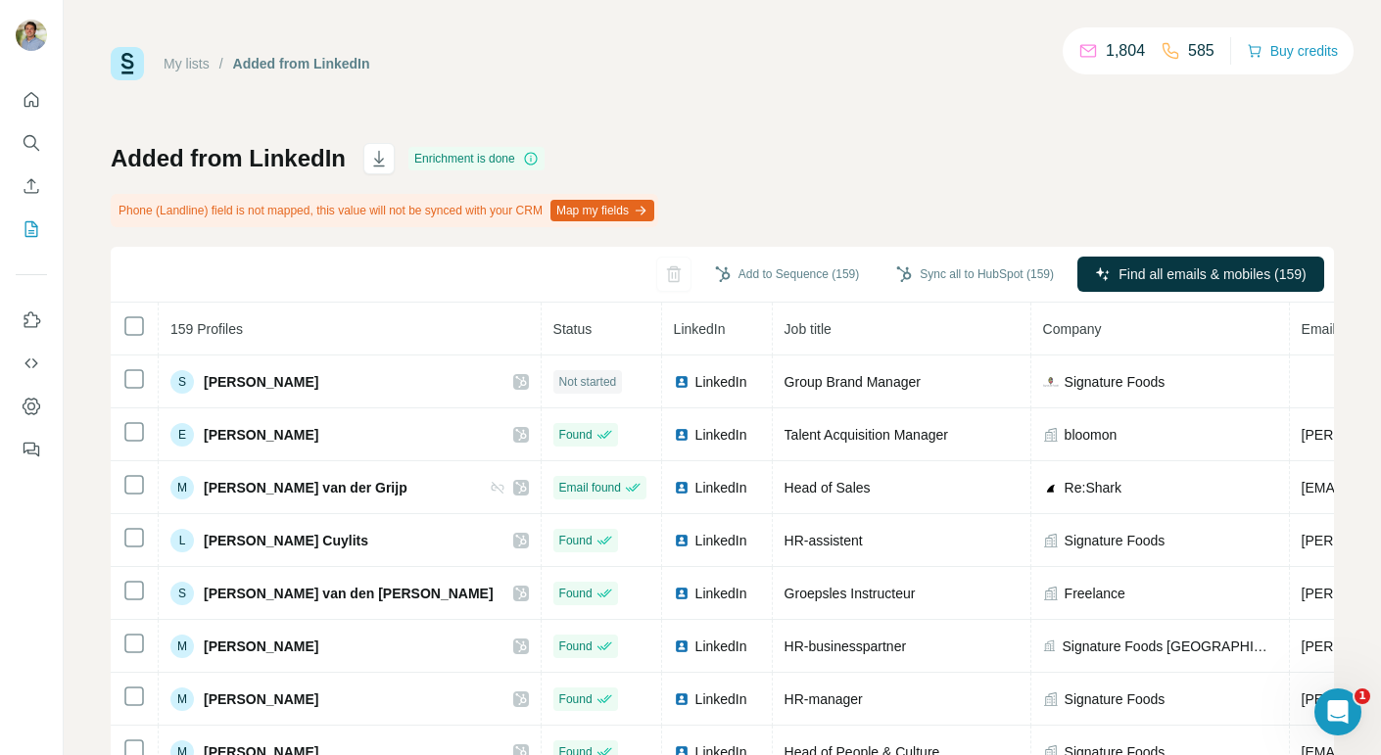
click at [506, 158] on div "Enrichment is done" at bounding box center [476, 159] width 136 height 24
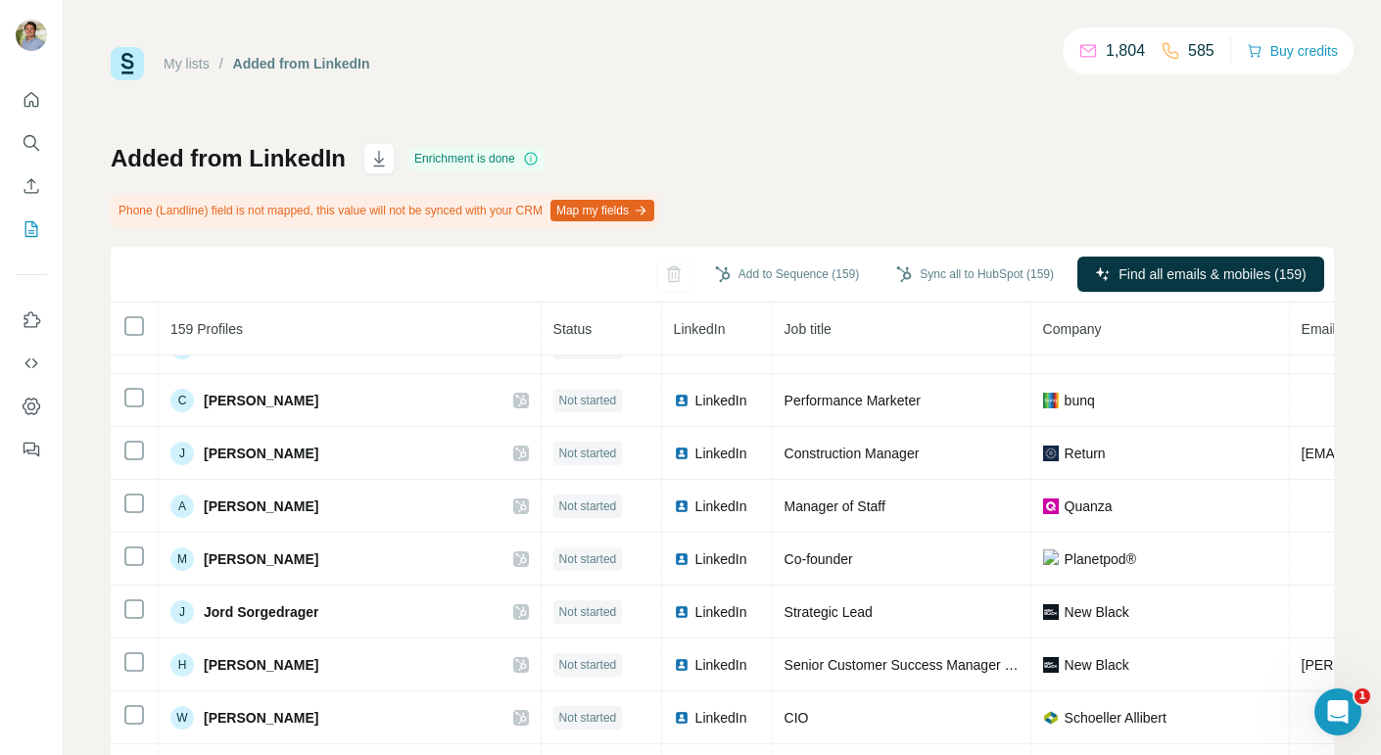
scroll to position [1780, 0]
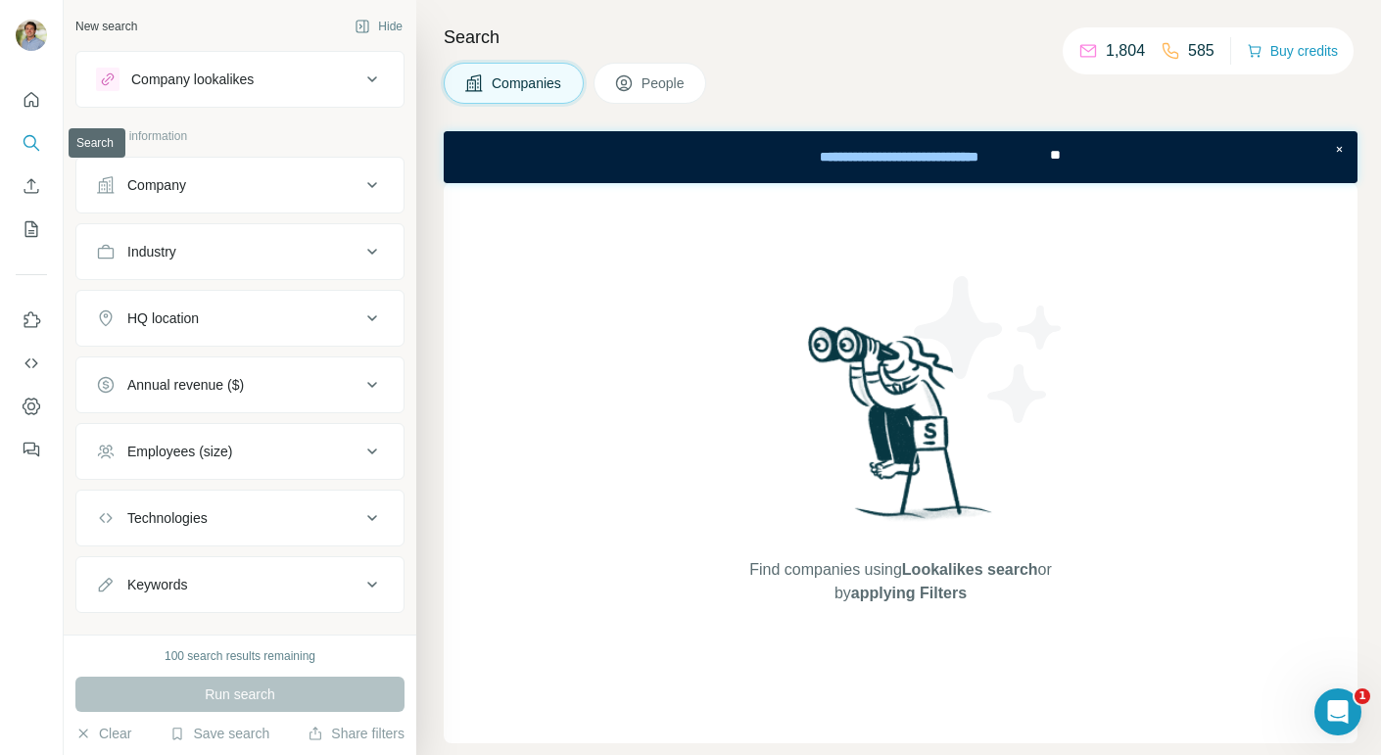
click at [38, 148] on icon "Search" at bounding box center [32, 143] width 20 height 20
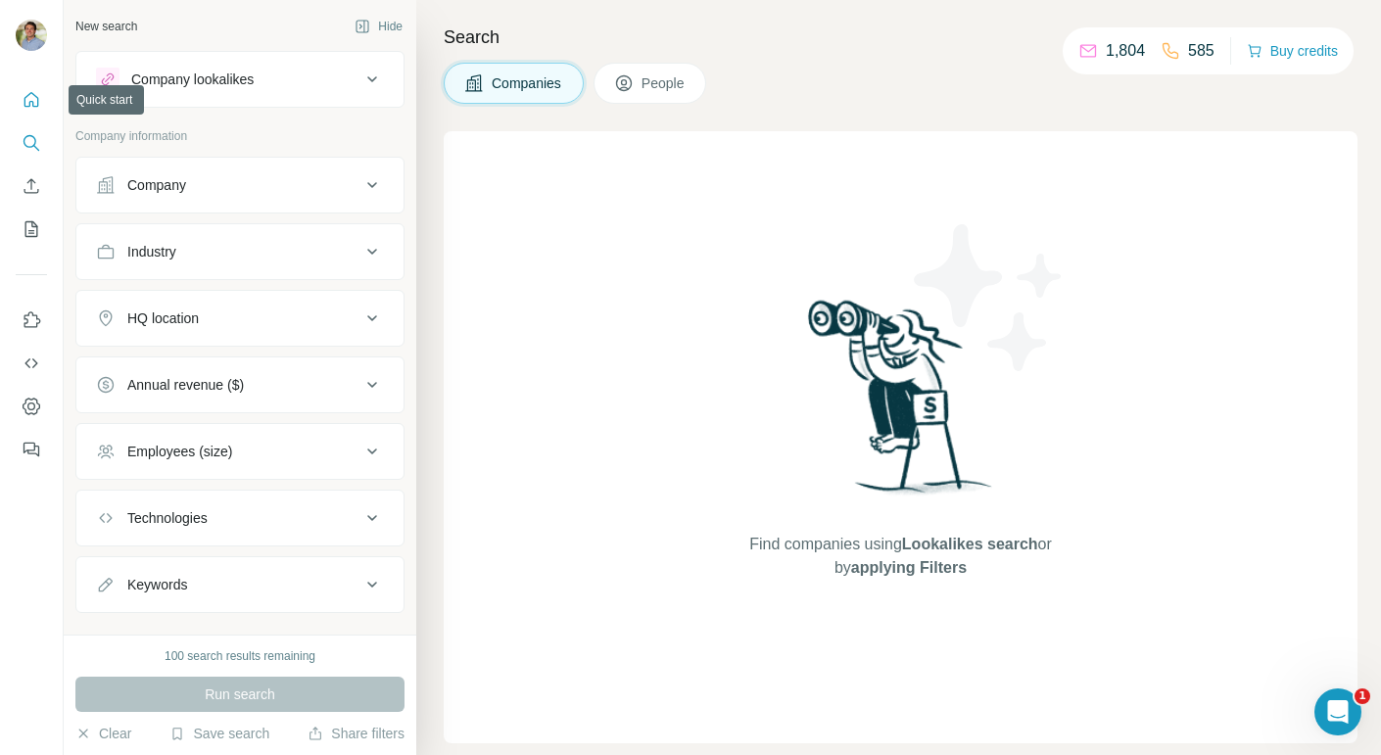
click at [24, 106] on icon "Quick start" at bounding box center [31, 99] width 15 height 15
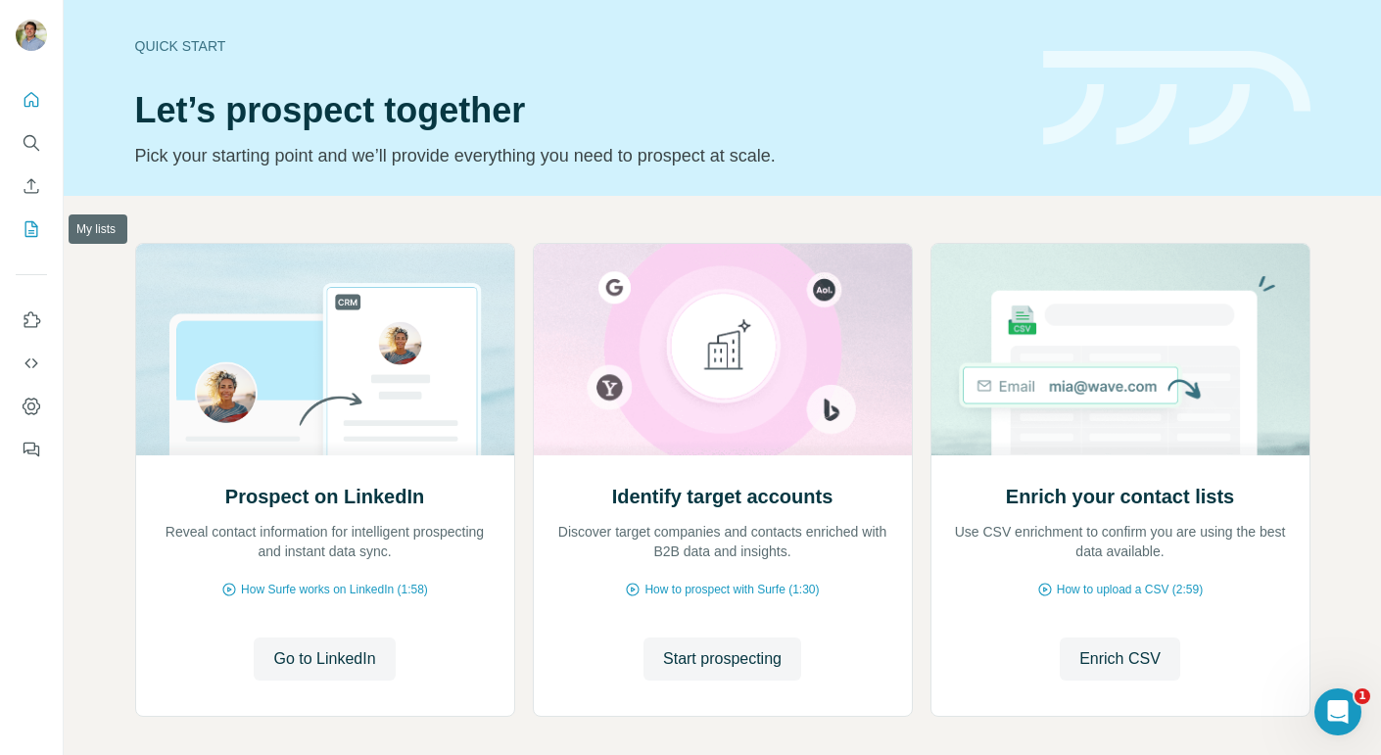
click at [42, 230] on button "My lists" at bounding box center [31, 229] width 31 height 35
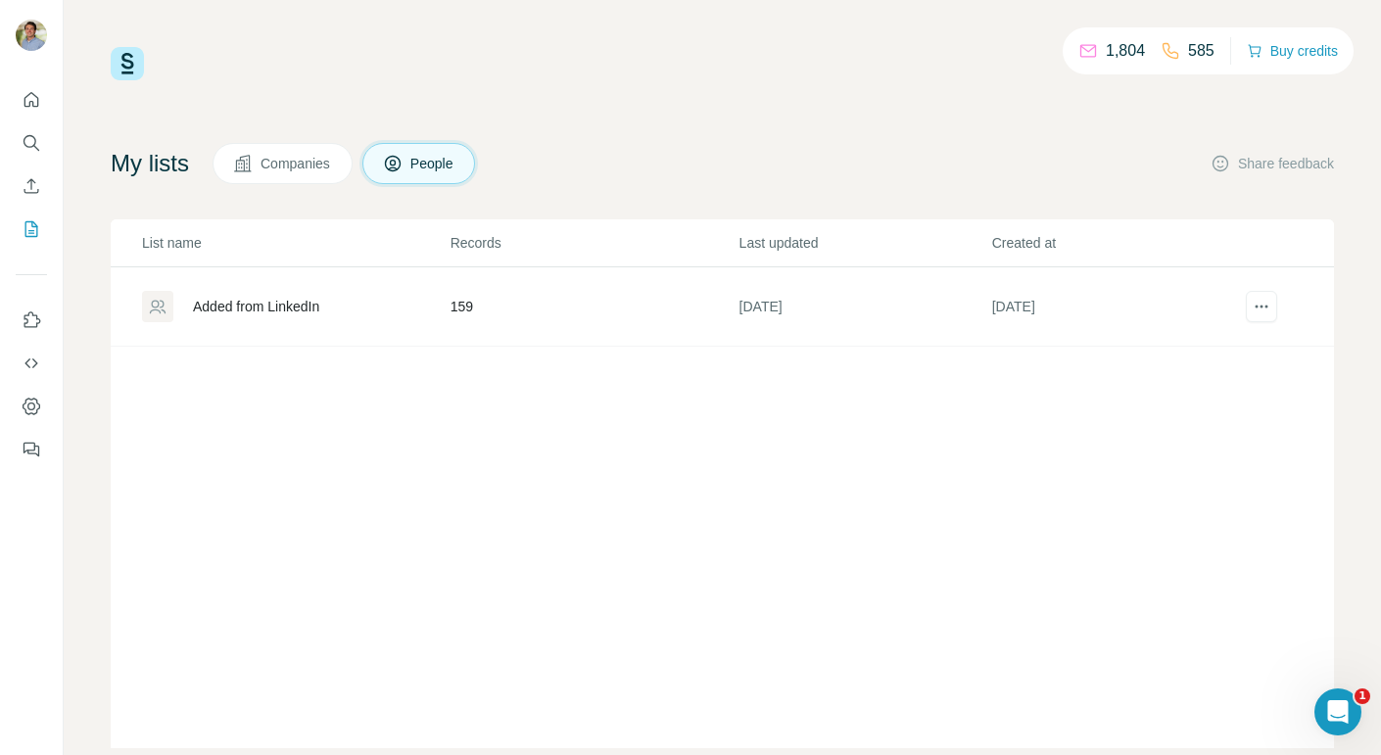
click at [297, 166] on span "Companies" at bounding box center [295, 164] width 71 height 20
click at [450, 170] on span "People" at bounding box center [432, 164] width 45 height 20
click at [305, 297] on div "Added from LinkedIn" at bounding box center [256, 307] width 126 height 20
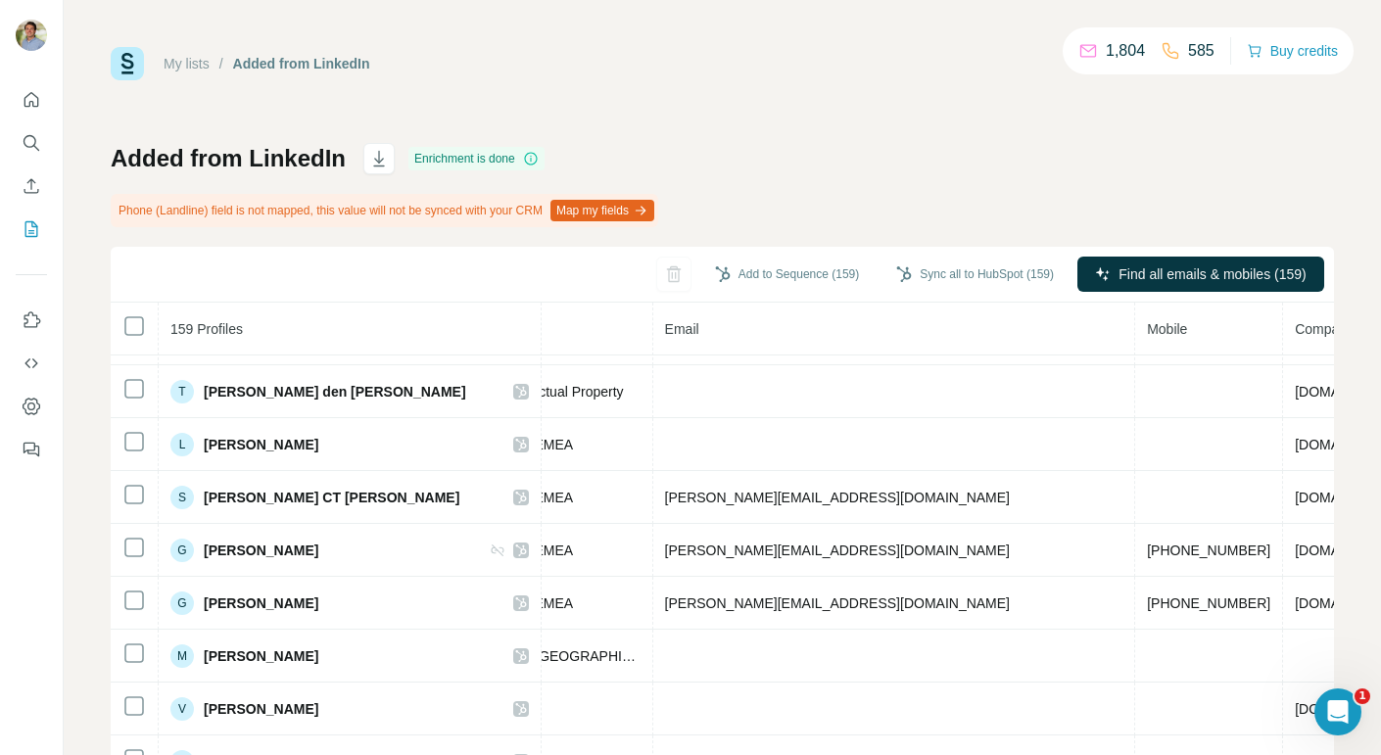
scroll to position [783, 639]
